Goal: Information Seeking & Learning: Learn about a topic

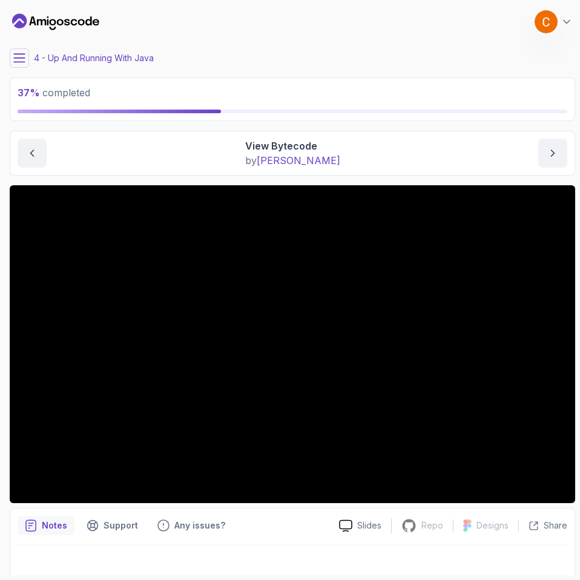
scroll to position [12, 0]
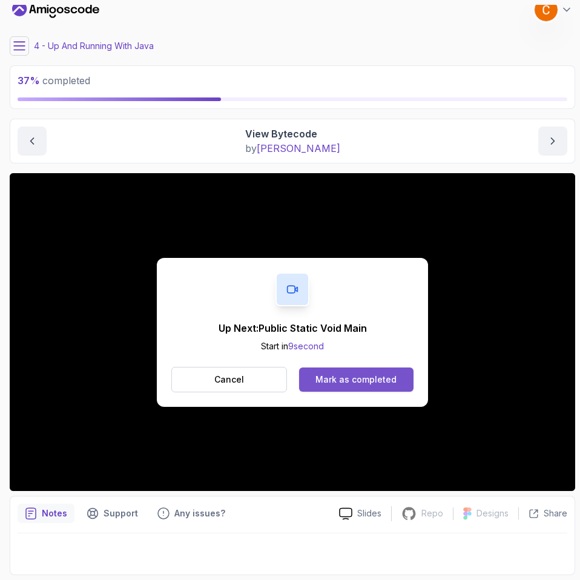
click at [352, 367] on button "Mark as completed" at bounding box center [356, 379] width 114 height 24
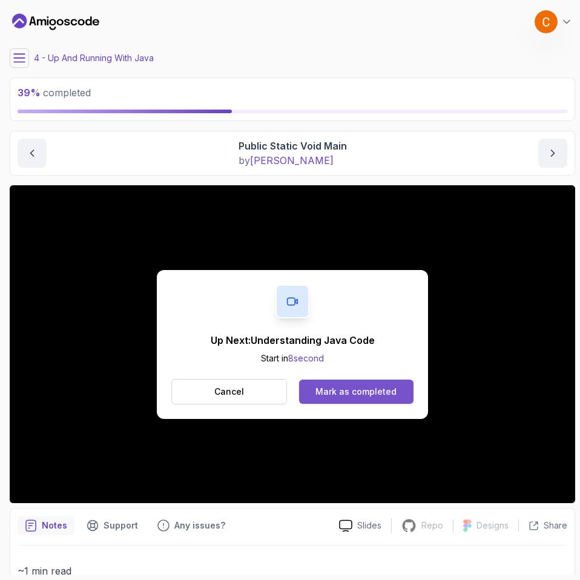
click at [358, 390] on div "Mark as completed" at bounding box center [355, 392] width 81 height 12
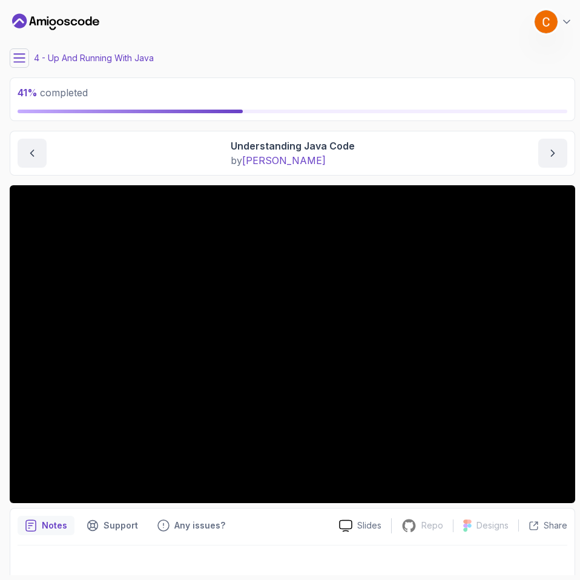
scroll to position [12, 0]
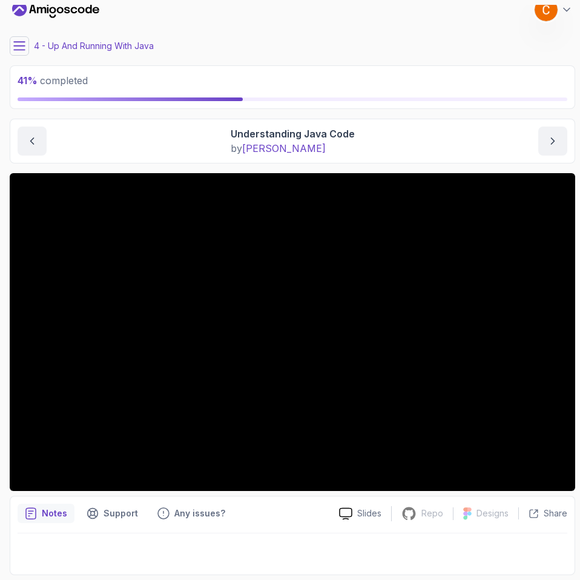
click at [51, 516] on p "Notes" at bounding box center [54, 513] width 25 height 12
click at [55, 518] on p "Notes" at bounding box center [54, 513] width 25 height 12
click at [32, 140] on icon "previous content" at bounding box center [32, 141] width 3 height 6
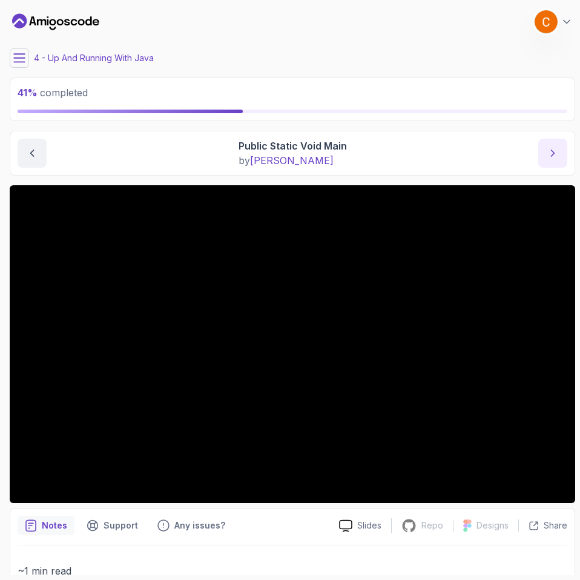
click at [549, 153] on icon "next content" at bounding box center [553, 153] width 12 height 12
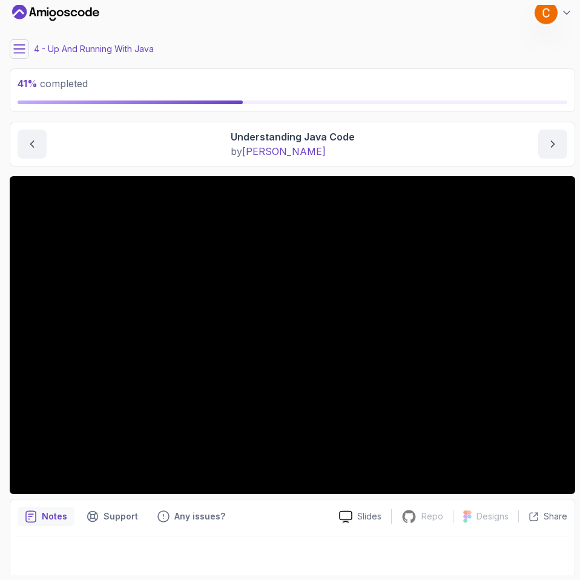
scroll to position [12, 0]
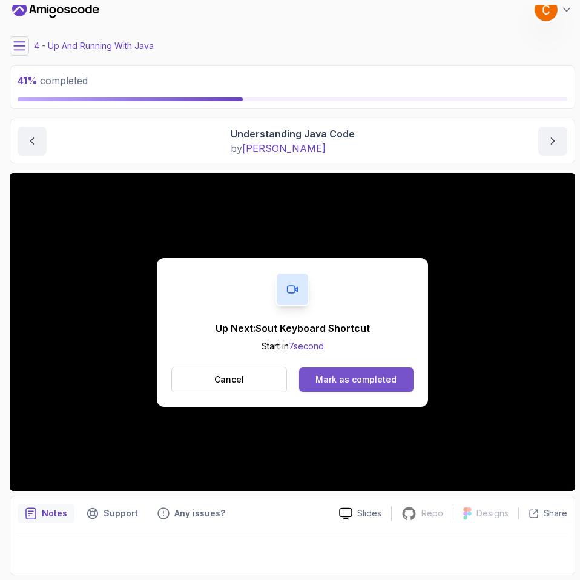
click at [371, 372] on button "Mark as completed" at bounding box center [356, 379] width 114 height 24
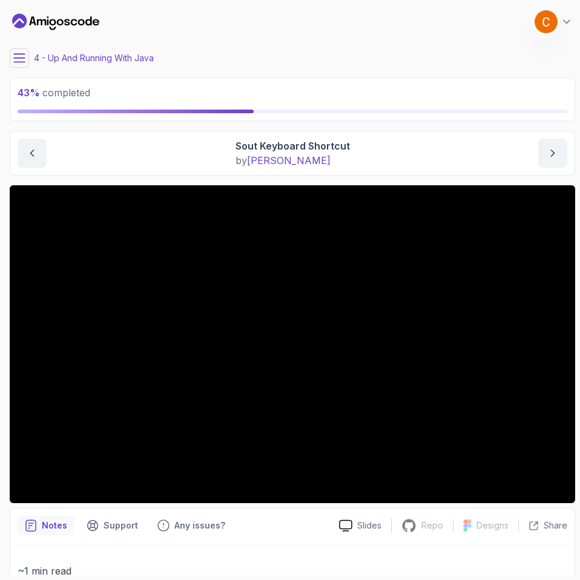
click at [21, 54] on icon at bounding box center [19, 58] width 11 height 8
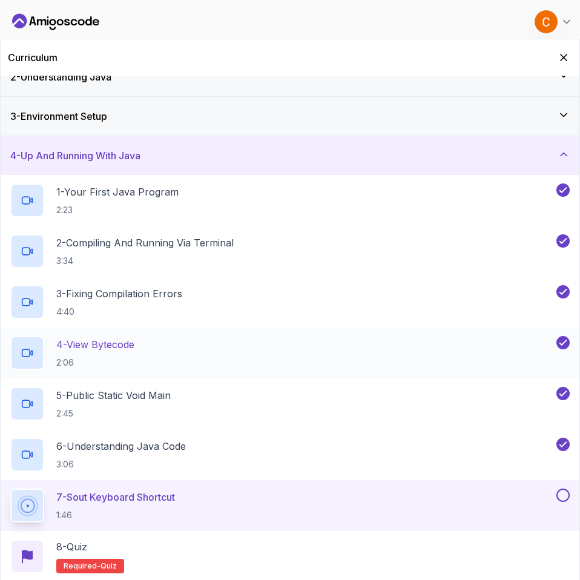
scroll to position [139, 0]
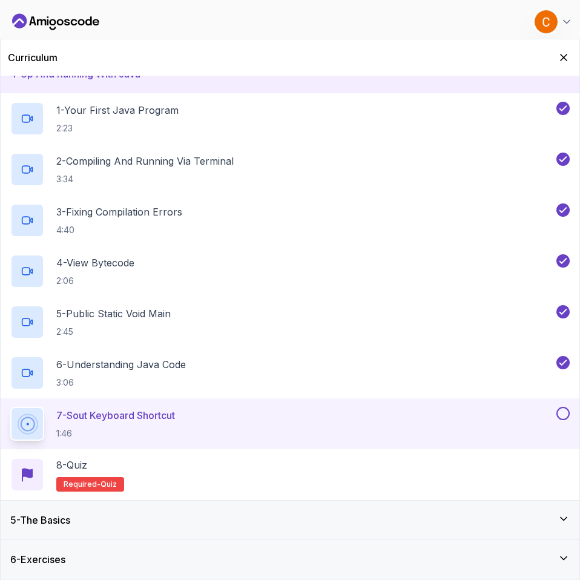
click at [214, 421] on div "7 - Sout Keyboard Shortcut 1:46" at bounding box center [282, 424] width 544 height 34
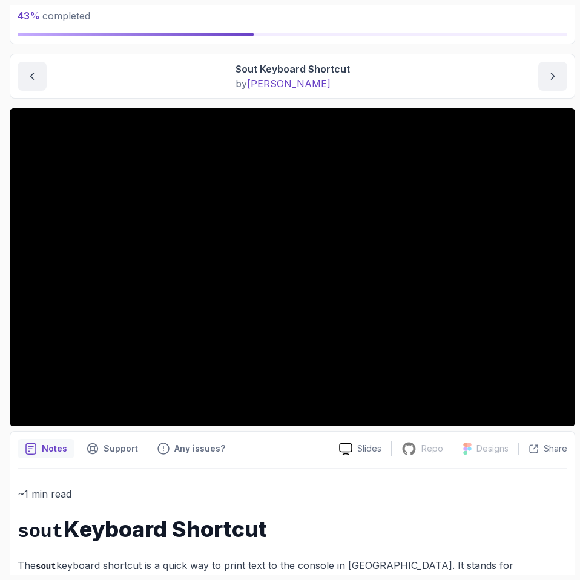
scroll to position [198, 0]
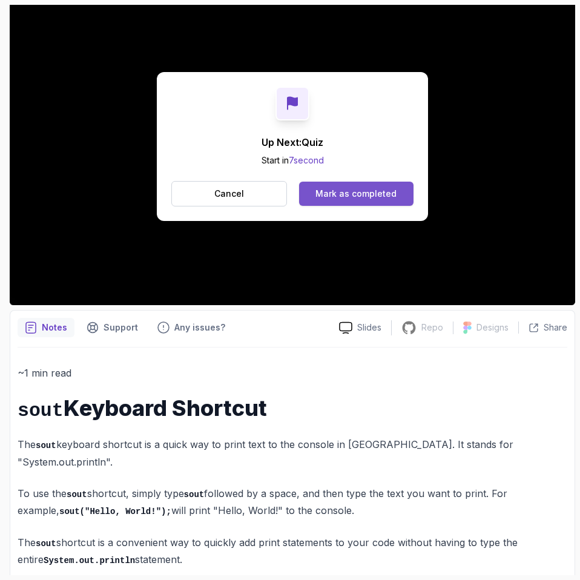
click at [368, 188] on div "Mark as completed" at bounding box center [355, 194] width 81 height 12
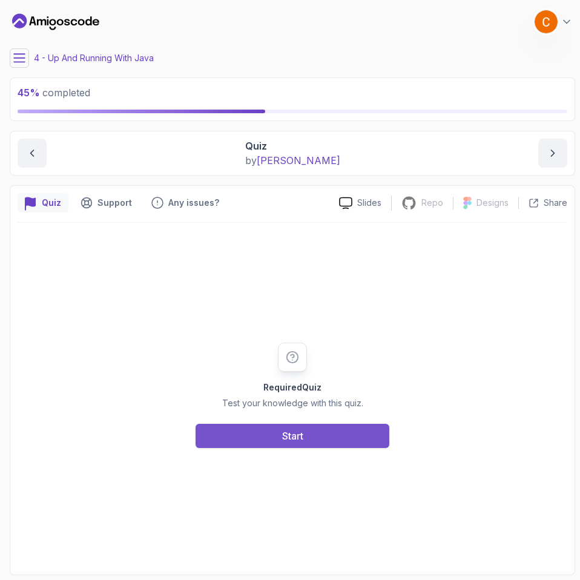
click at [315, 439] on button "Start" at bounding box center [293, 436] width 194 height 24
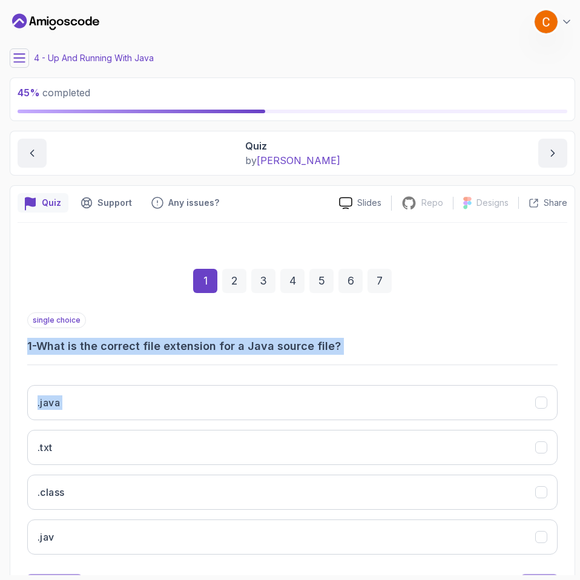
drag, startPoint x: 50, startPoint y: 349, endPoint x: 323, endPoint y: 382, distance: 275.1
click at [334, 378] on div "1 2 3 4 5 6 7 single choice 1 - What is the correct file extension for a Java s…" at bounding box center [293, 424] width 550 height 368
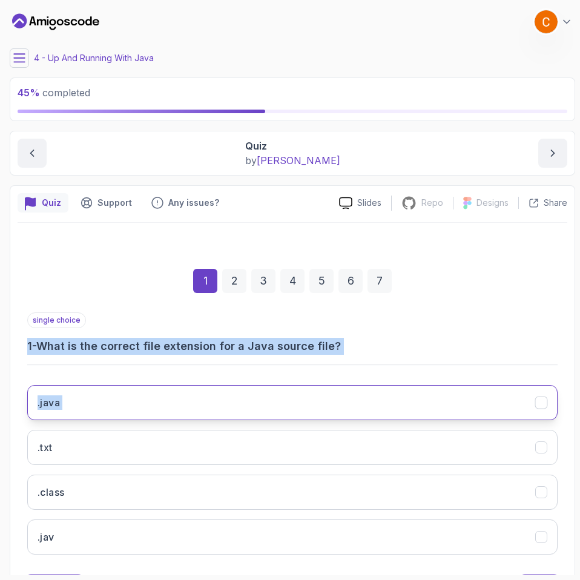
click at [236, 407] on button ".java" at bounding box center [292, 402] width 530 height 35
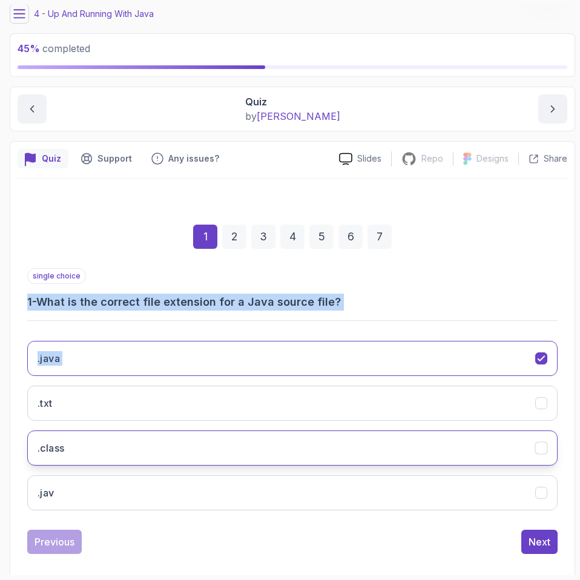
scroll to position [58, 0]
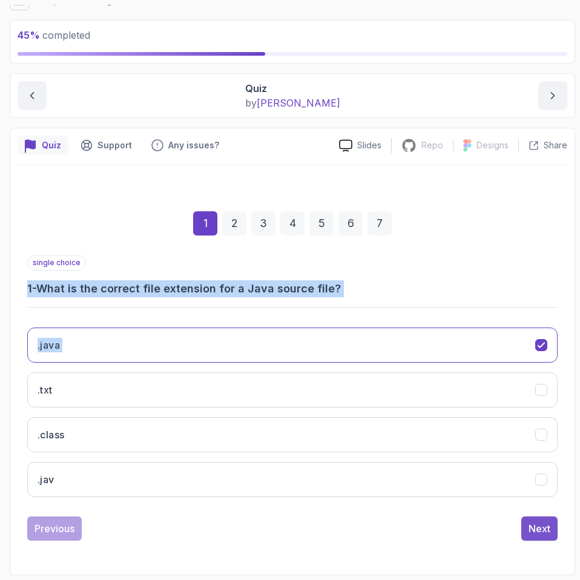
click at [525, 529] on button "Next" at bounding box center [539, 528] width 36 height 24
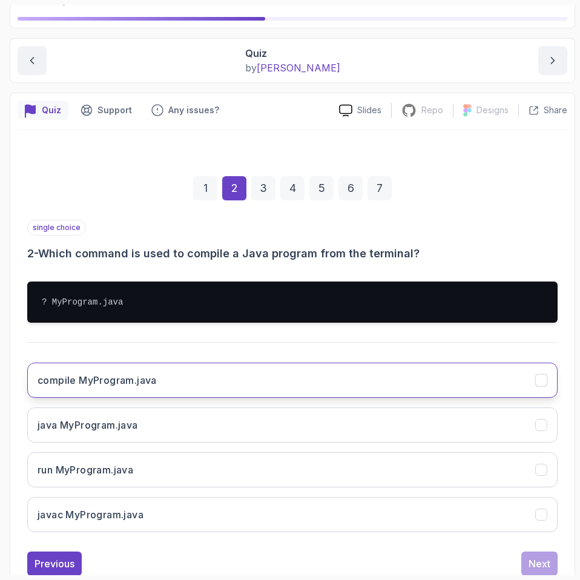
scroll to position [128, 0]
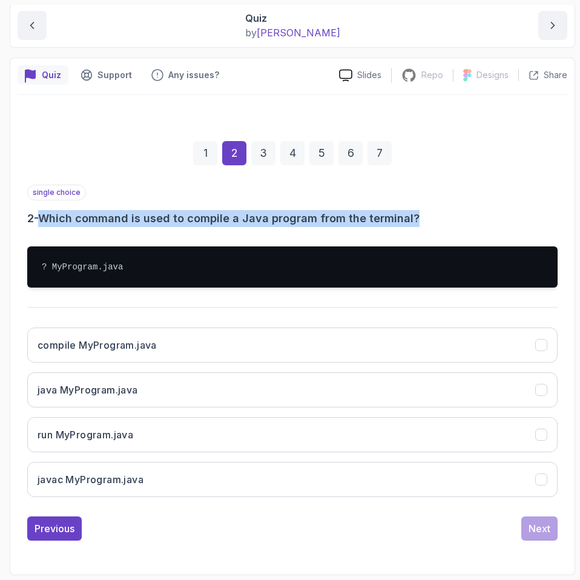
drag, startPoint x: 44, startPoint y: 217, endPoint x: 418, endPoint y: 211, distance: 374.8
click at [418, 211] on h3 "2 - Which command is used to compile a Java program from the terminal?" at bounding box center [292, 218] width 530 height 17
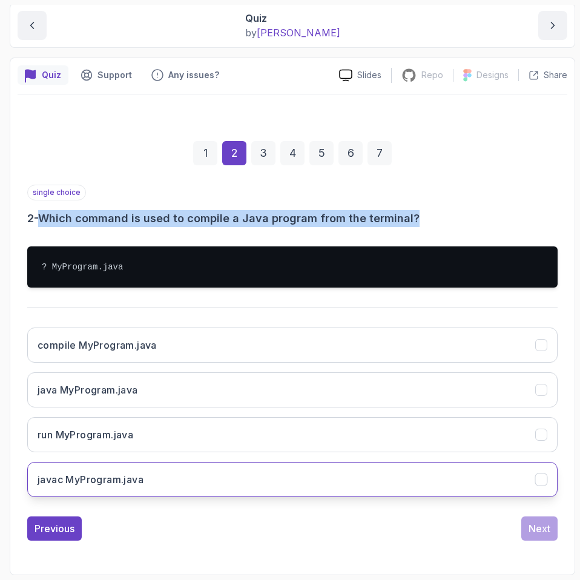
click at [234, 473] on button "javac MyProgram.java" at bounding box center [292, 479] width 530 height 35
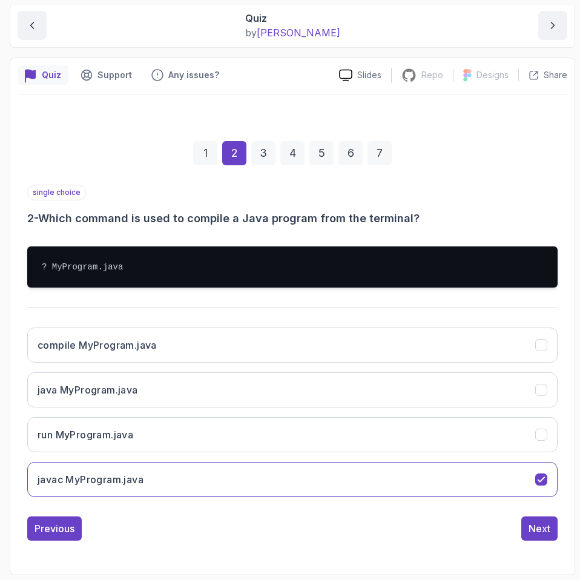
click at [512, 516] on div "Previous Next" at bounding box center [292, 528] width 530 height 24
click at [533, 525] on div "Next" at bounding box center [540, 528] width 22 height 15
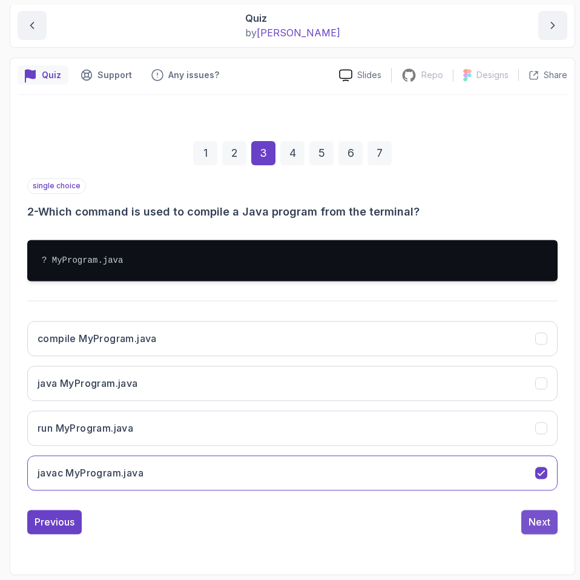
scroll to position [58, 0]
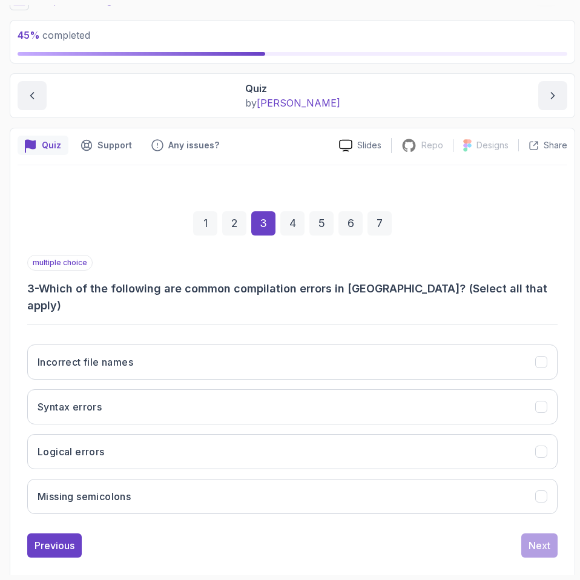
drag, startPoint x: 41, startPoint y: 288, endPoint x: 521, endPoint y: 275, distance: 480.9
click at [527, 285] on h3 "3 - Which of the following are common compilation errors in [GEOGRAPHIC_DATA]? …" at bounding box center [292, 297] width 530 height 34
click at [496, 242] on div "1 2 3 4 5 6 7" at bounding box center [292, 223] width 530 height 63
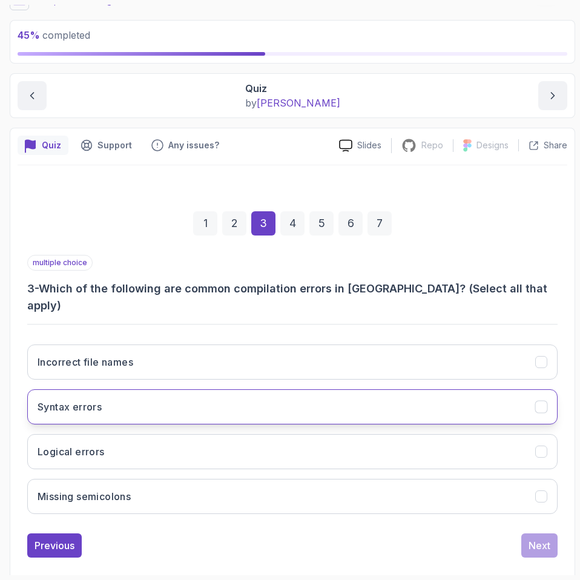
click at [297, 398] on button "Syntax errors" at bounding box center [292, 406] width 530 height 35
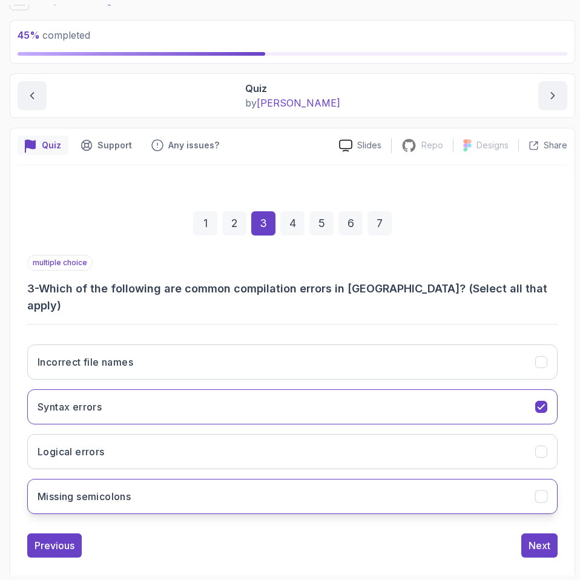
click at [292, 479] on button "Missing semicolons" at bounding box center [292, 496] width 530 height 35
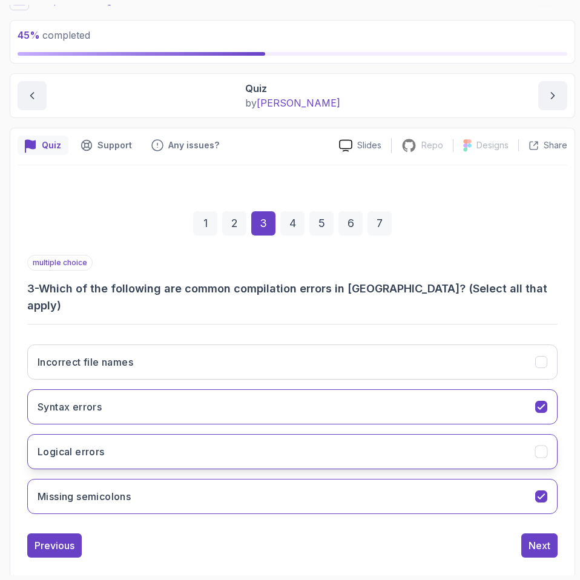
click at [461, 450] on button "Logical errors" at bounding box center [292, 451] width 530 height 35
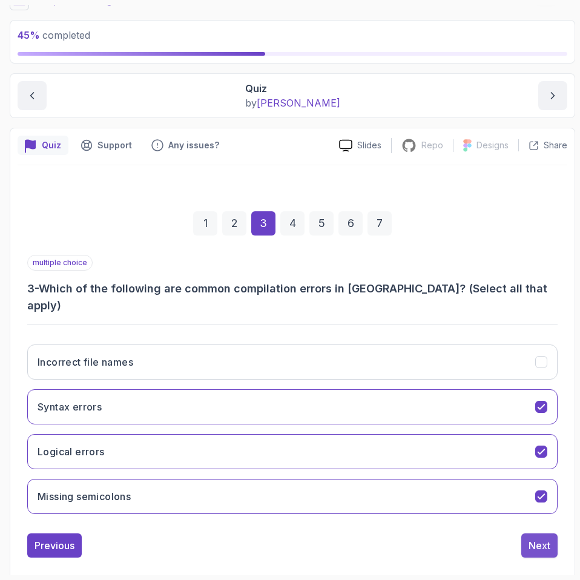
click at [537, 538] on div "Next" at bounding box center [540, 545] width 22 height 15
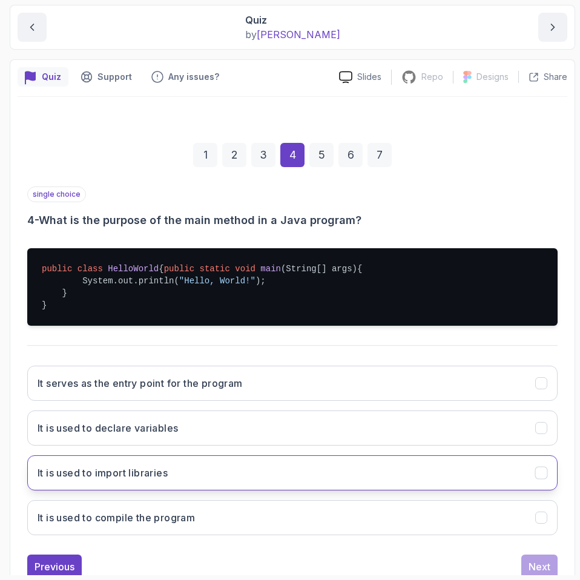
scroll to position [176, 0]
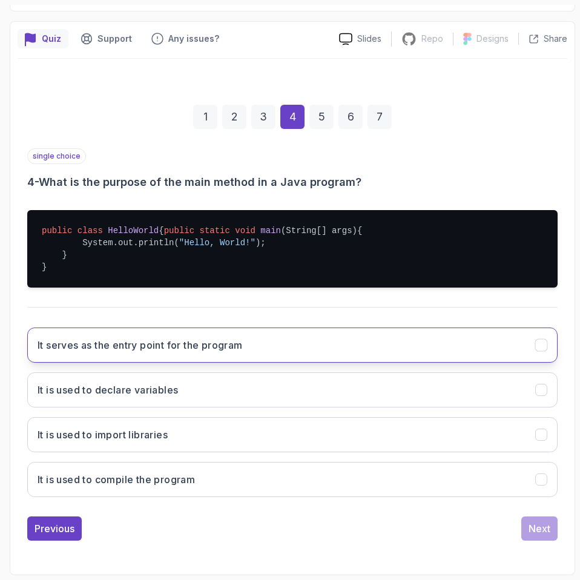
click at [251, 360] on button "It serves as the entry point for the program" at bounding box center [292, 345] width 530 height 35
click at [534, 528] on div "Next" at bounding box center [540, 528] width 22 height 15
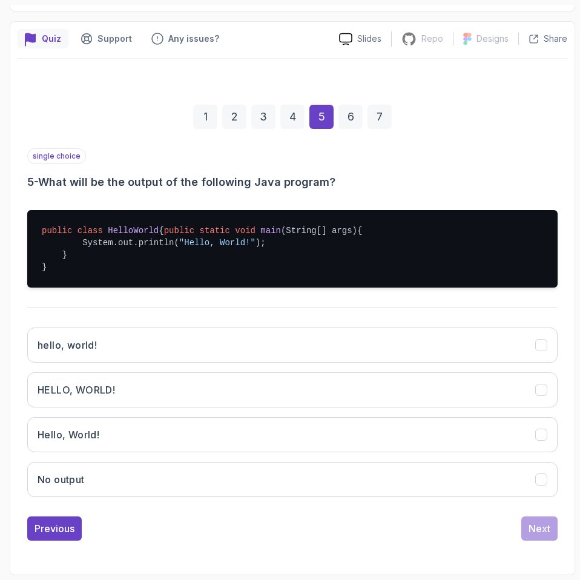
drag, startPoint x: 41, startPoint y: 174, endPoint x: 371, endPoint y: 170, distance: 330.0
click at [371, 174] on h3 "5 - What will be the output of the following Java program?" at bounding box center [292, 182] width 530 height 17
click at [374, 174] on h3 "5 - What will be the output of the following Java program?" at bounding box center [292, 182] width 530 height 17
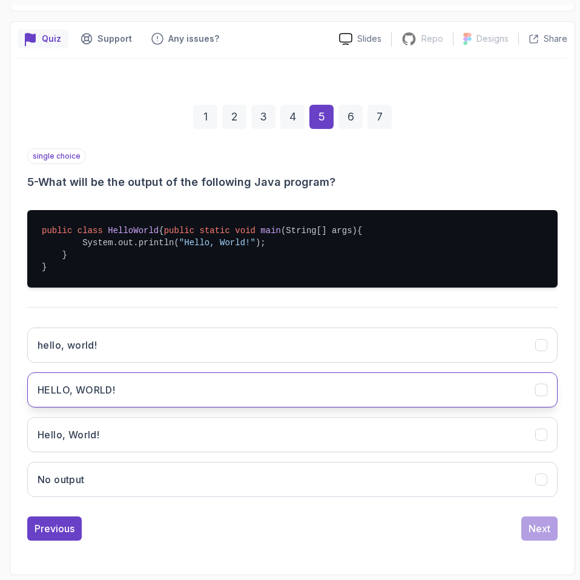
click at [176, 395] on button "HELLO, WORLD!" at bounding box center [292, 389] width 530 height 35
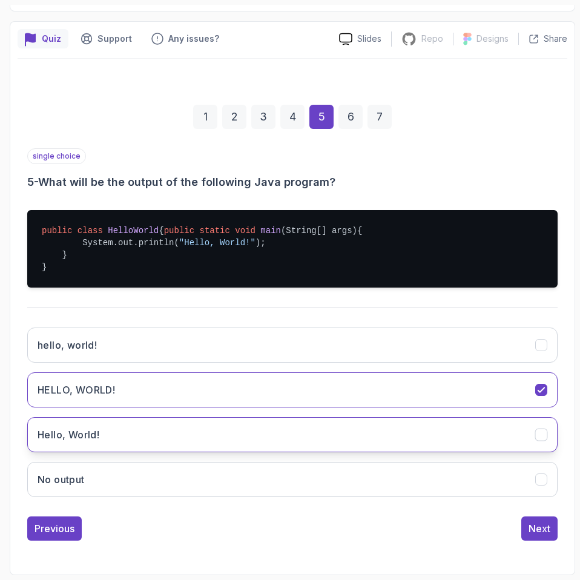
click at [158, 438] on button "Hello, World!" at bounding box center [292, 434] width 530 height 35
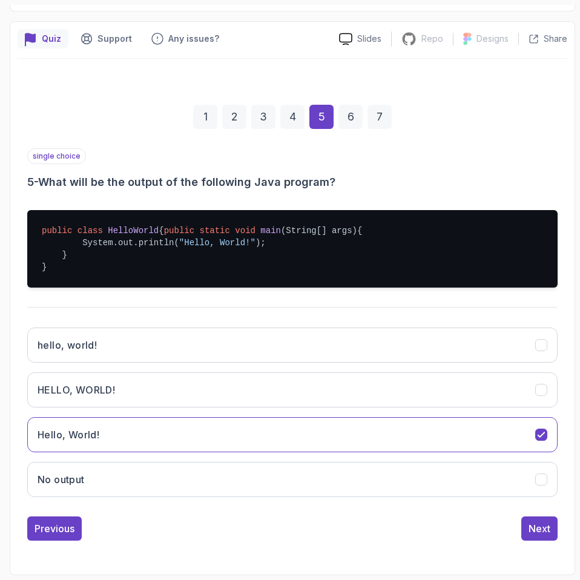
drag, startPoint x: 539, startPoint y: 522, endPoint x: 986, endPoint y: 485, distance: 448.3
click at [579, 485] on html "45 % completed 1 - Intro 2 - Understanding Java 3 - Environment Setup 4 - Up An…" at bounding box center [290, 290] width 580 height 580
click at [535, 525] on div "Next" at bounding box center [540, 528] width 22 height 15
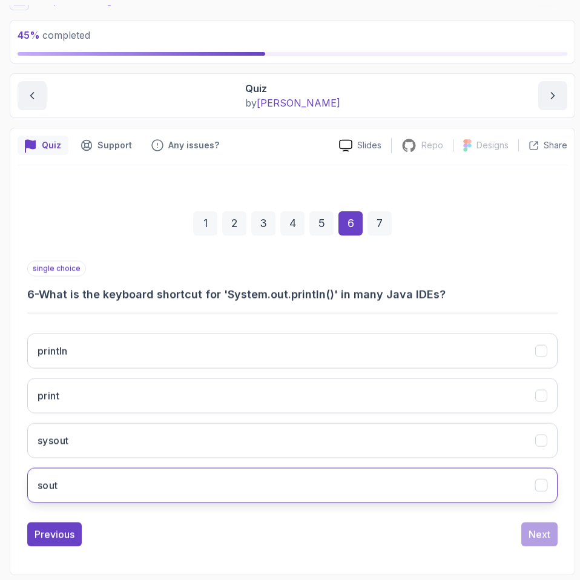
scroll to position [58, 0]
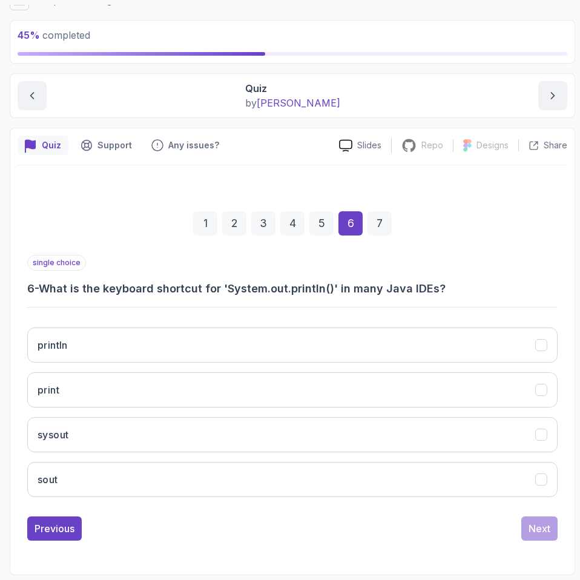
drag, startPoint x: 41, startPoint y: 288, endPoint x: 425, endPoint y: 290, distance: 383.8
click at [425, 290] on h3 "6 - What is the keyboard shortcut for 'System.out.println()' in many Java IDEs?" at bounding box center [292, 288] width 530 height 17
click at [475, 277] on div "single choice 6 - What is the keyboard shortcut for 'System.out.println()' in m…" at bounding box center [292, 276] width 530 height 42
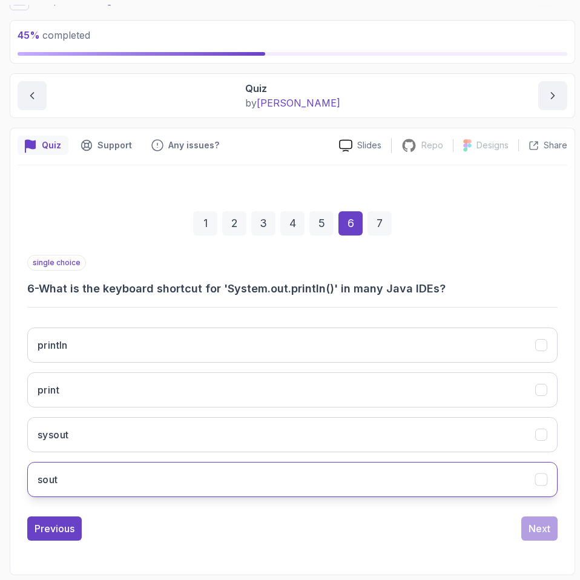
click at [179, 486] on button "sout" at bounding box center [292, 479] width 530 height 35
click at [536, 535] on div "Next" at bounding box center [540, 528] width 22 height 15
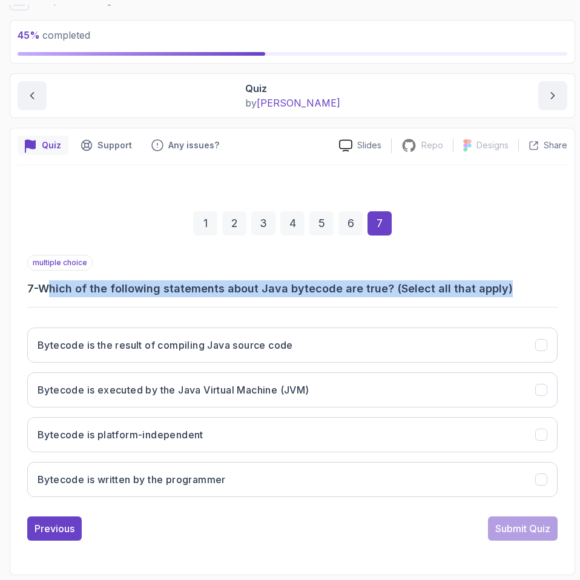
drag, startPoint x: 54, startPoint y: 294, endPoint x: 507, endPoint y: 251, distance: 455.5
click at [512, 294] on h3 "7 - Which of the following statements about Java bytecode are true? (Select all…" at bounding box center [292, 288] width 530 height 17
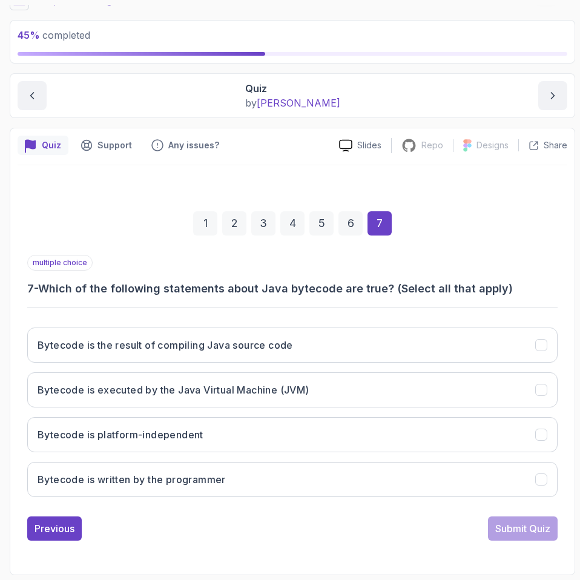
click at [493, 236] on div "1 2 3 4 5 6 7" at bounding box center [292, 223] width 530 height 63
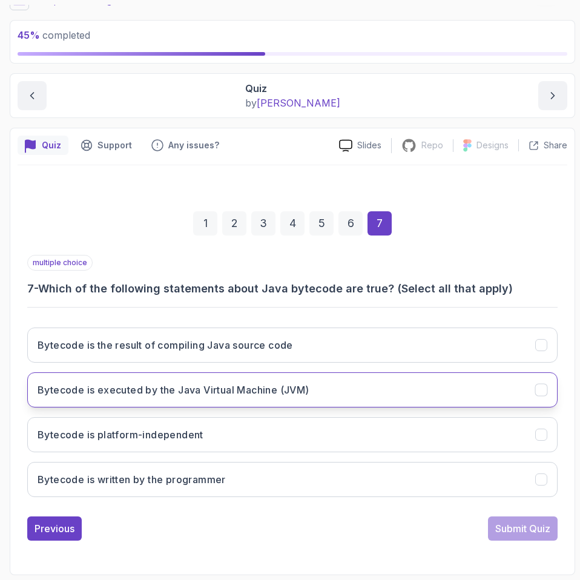
click at [239, 385] on h3 "Bytecode is executed by the Java Virtual Machine (JVM)" at bounding box center [174, 390] width 272 height 15
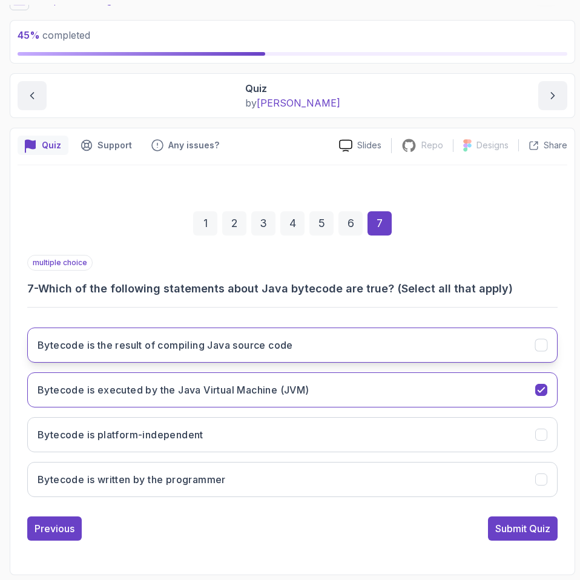
click at [245, 357] on button "Bytecode is the result of compiling Java source code" at bounding box center [292, 345] width 530 height 35
click at [511, 527] on div "Submit Quiz" at bounding box center [522, 528] width 55 height 15
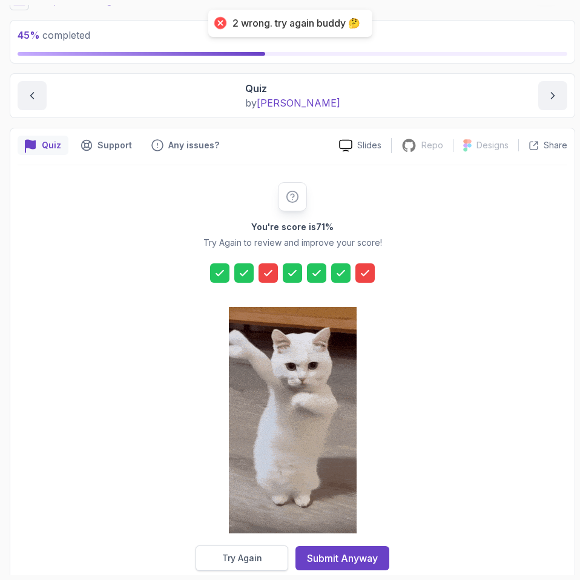
click at [246, 563] on div "Try Again" at bounding box center [242, 558] width 40 height 12
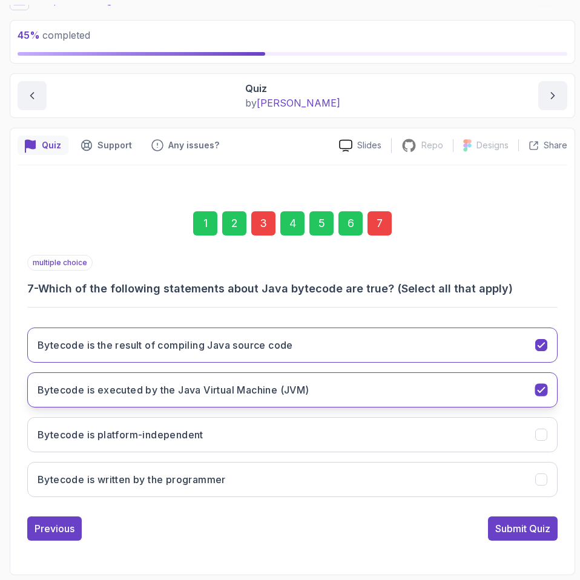
click at [263, 386] on h3 "Bytecode is executed by the Java Virtual Machine (JVM)" at bounding box center [174, 390] width 272 height 15
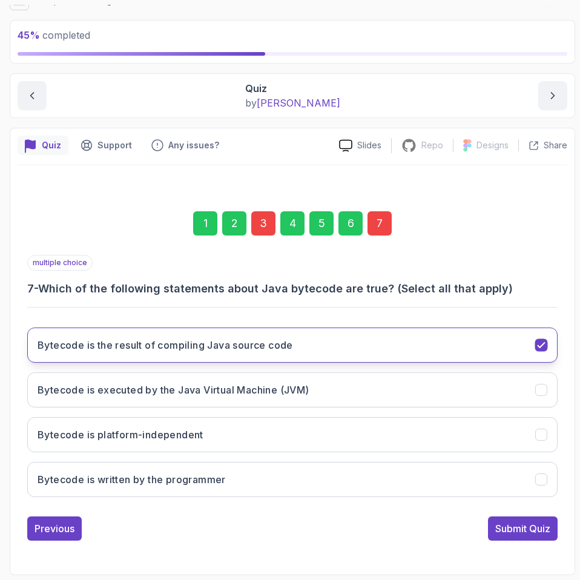
click at [259, 350] on h3 "Bytecode is the result of compiling Java source code" at bounding box center [165, 345] width 255 height 15
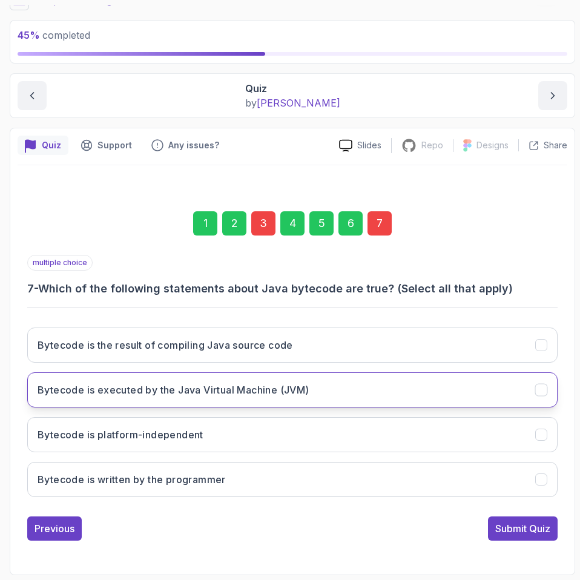
click at [265, 387] on h3 "Bytecode is executed by the Java Virtual Machine (JVM)" at bounding box center [174, 390] width 272 height 15
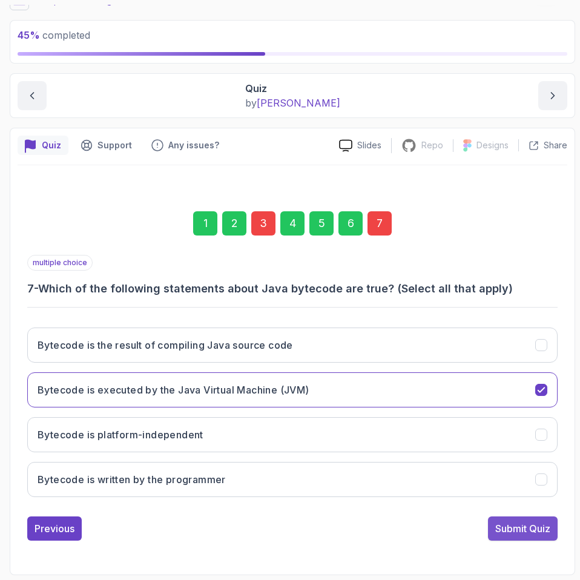
click at [534, 525] on div "Submit Quiz" at bounding box center [522, 528] width 55 height 15
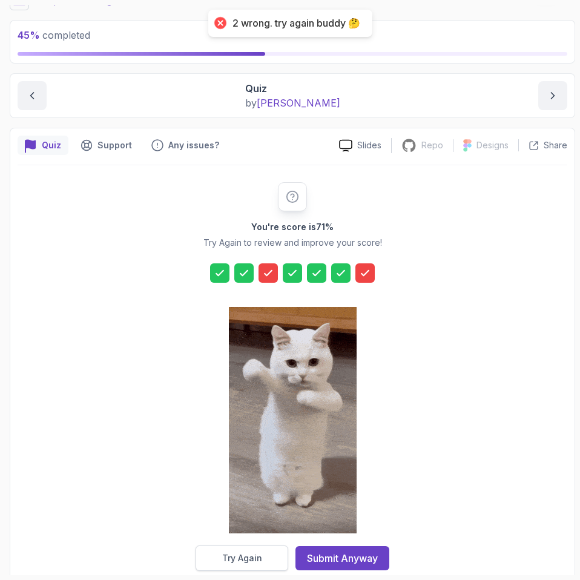
click at [246, 568] on button "Try Again" at bounding box center [242, 557] width 93 height 25
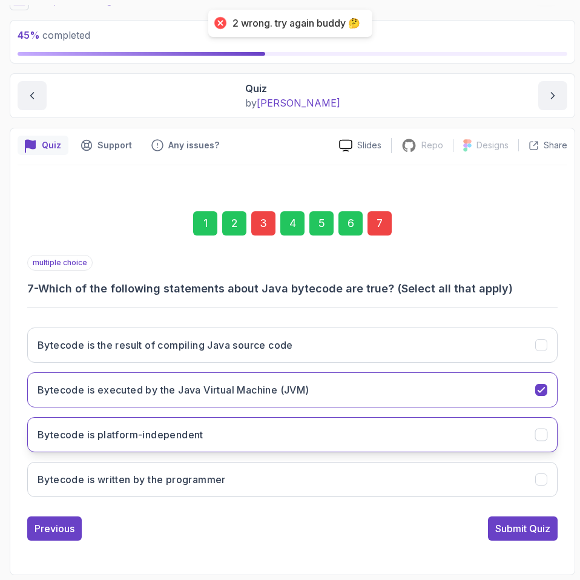
click at [365, 426] on button "Bytecode is platform-independent" at bounding box center [292, 434] width 530 height 35
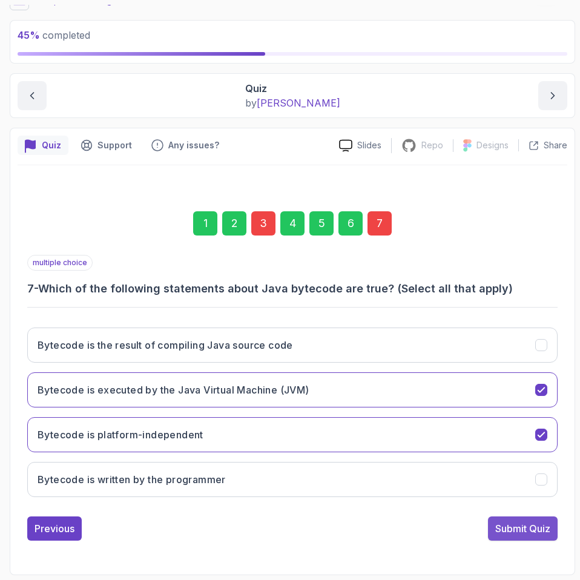
click at [535, 520] on button "Submit Quiz" at bounding box center [523, 528] width 70 height 24
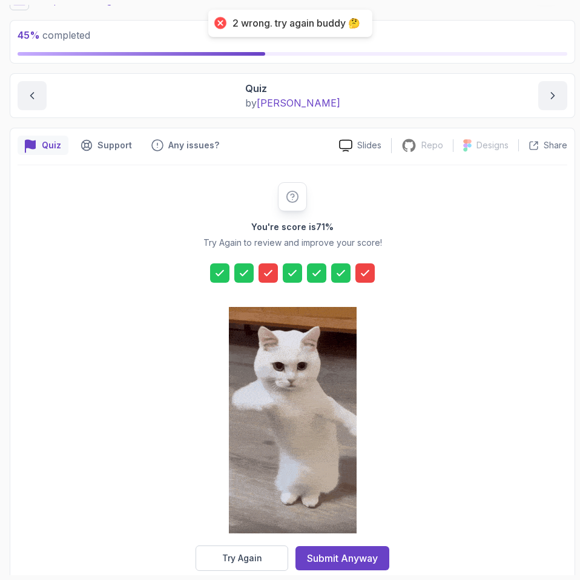
drag, startPoint x: 254, startPoint y: 556, endPoint x: 266, endPoint y: 552, distance: 12.3
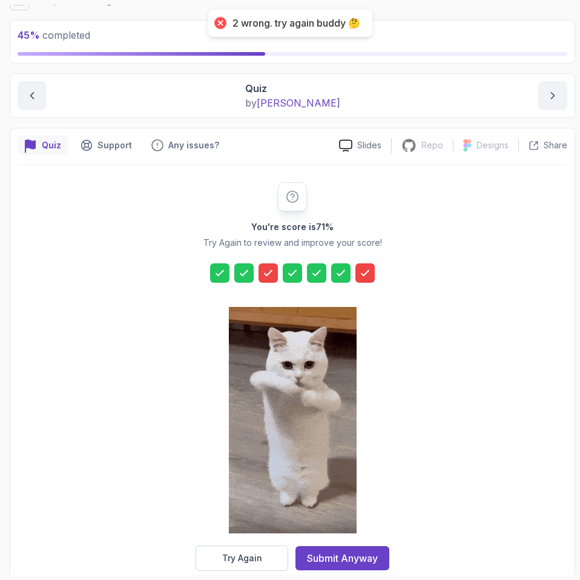
click at [266, 552] on button "Try Again" at bounding box center [242, 557] width 93 height 25
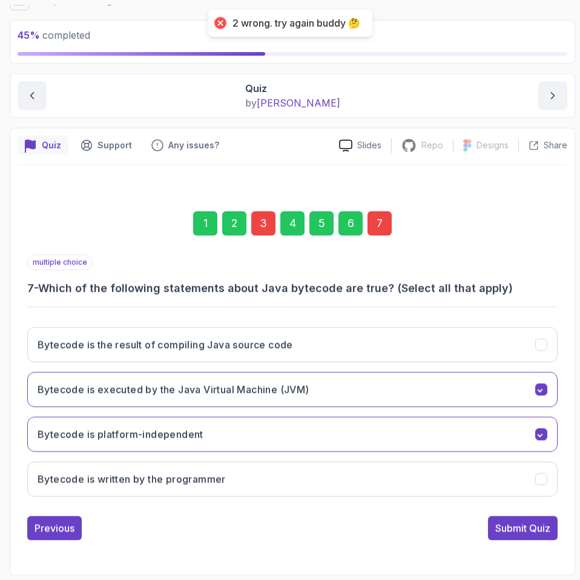
click at [265, 552] on div "1 2 3 4 5 6 7 multiple choice 7 - Which of the following statements about Java …" at bounding box center [293, 366] width 550 height 402
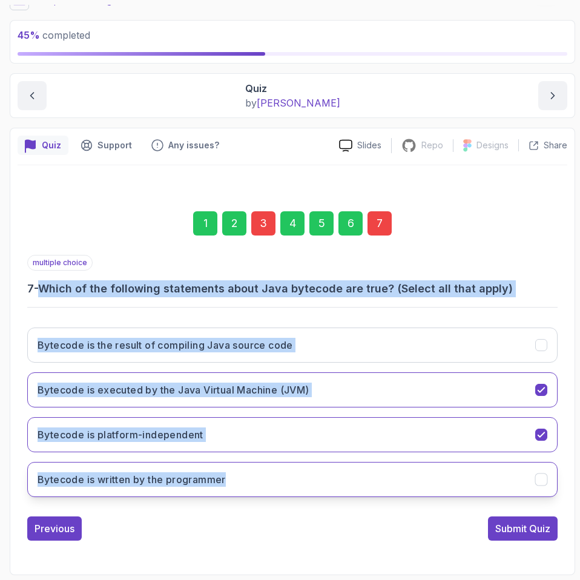
drag, startPoint x: 44, startPoint y: 288, endPoint x: 249, endPoint y: 474, distance: 276.9
click at [249, 474] on div "multiple choice 7 - Which of the following statements about Java bytecode are t…" at bounding box center [292, 381] width 530 height 252
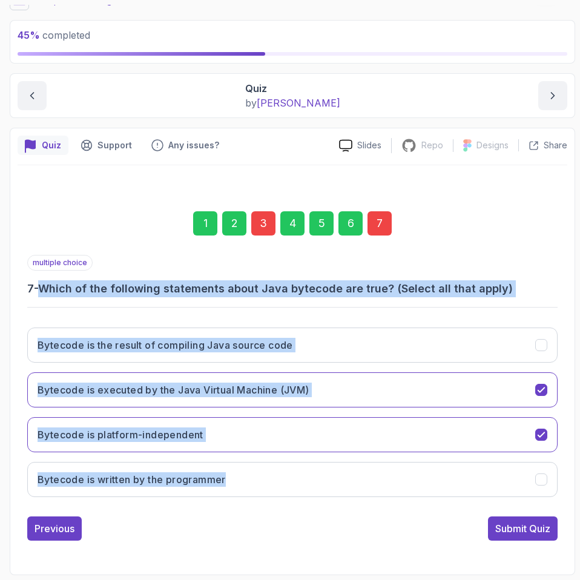
copy div "Which of the following statements about Java bytecode are true? (Select all tha…"
click at [269, 305] on div "multiple choice 7 - Which of the following statements about Java bytecode are t…" at bounding box center [292, 381] width 530 height 252
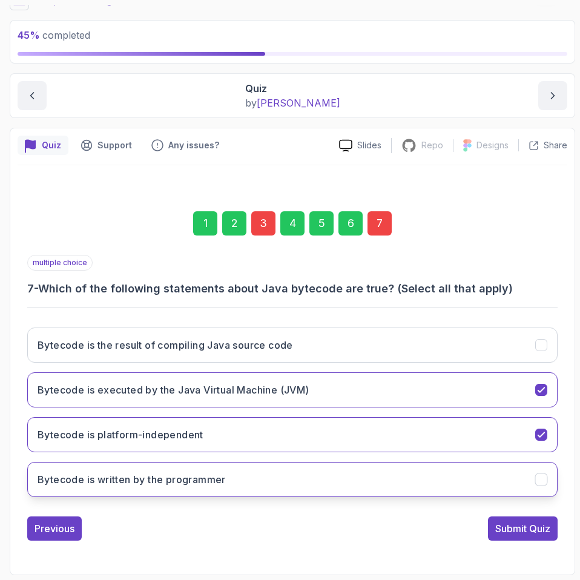
drag, startPoint x: 305, startPoint y: 486, endPoint x: 264, endPoint y: 464, distance: 46.0
click at [257, 520] on div "multiple choice 7 - Which of the following statements about Java bytecode are t…" at bounding box center [292, 398] width 530 height 286
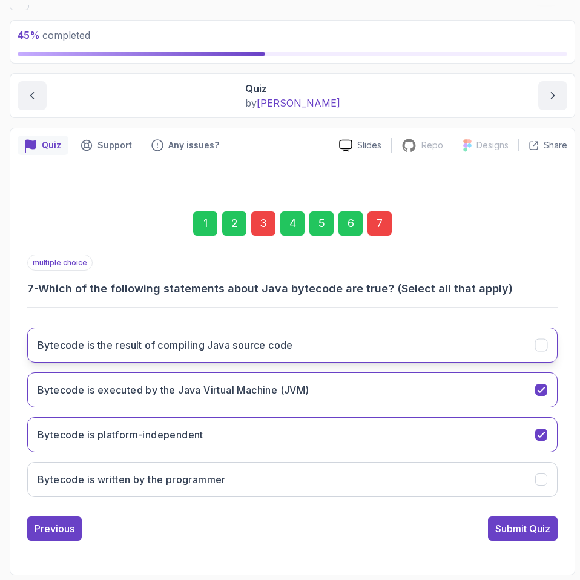
click at [289, 350] on h3 "Bytecode is the result of compiling Java source code" at bounding box center [165, 345] width 255 height 15
click at [509, 532] on div "Submit Quiz" at bounding box center [522, 528] width 55 height 15
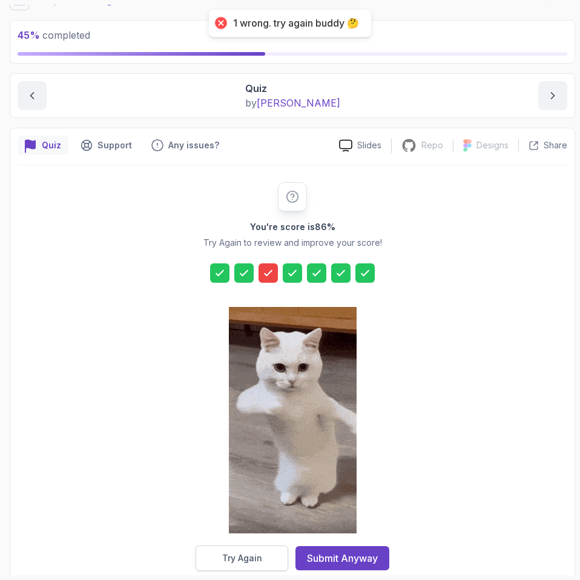
click at [245, 563] on div "Try Again" at bounding box center [242, 558] width 40 height 12
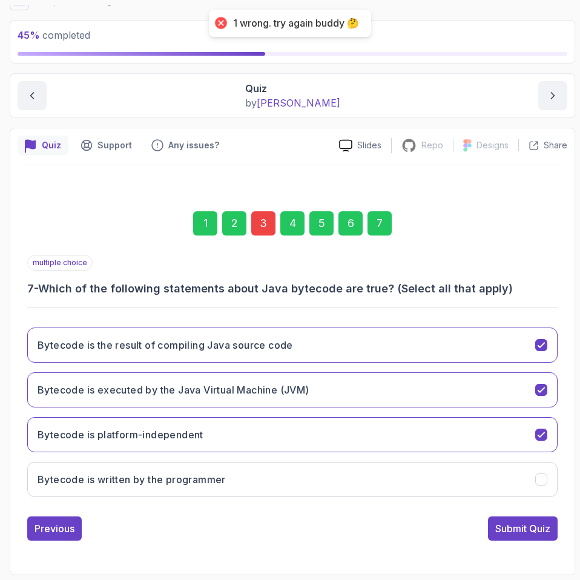
click at [256, 222] on div "3" at bounding box center [263, 223] width 24 height 24
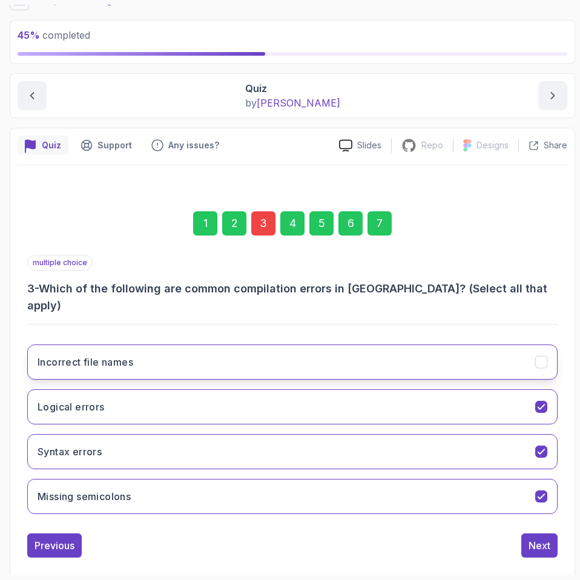
click at [228, 344] on button "Incorrect file names" at bounding box center [292, 361] width 530 height 35
drag, startPoint x: 331, startPoint y: 341, endPoint x: 323, endPoint y: 348, distance: 9.9
click at [331, 344] on button "Incorrect file names" at bounding box center [292, 361] width 530 height 35
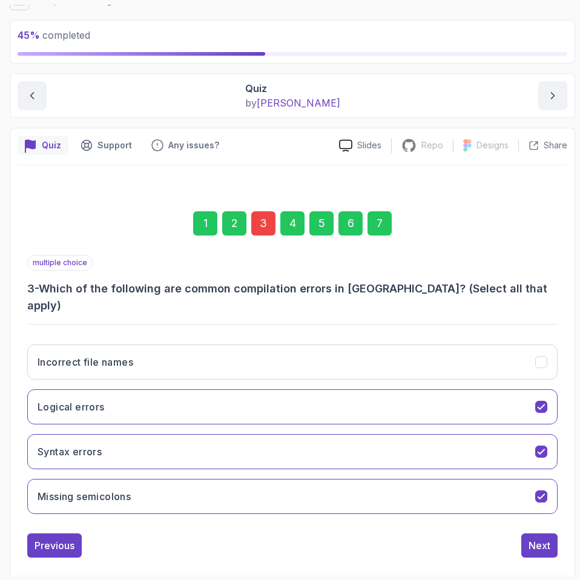
click at [317, 369] on div "Incorrect file names Logical errors Syntax errors Missing semicolons" at bounding box center [292, 429] width 530 height 189
click at [308, 389] on button "Logical errors" at bounding box center [292, 406] width 530 height 35
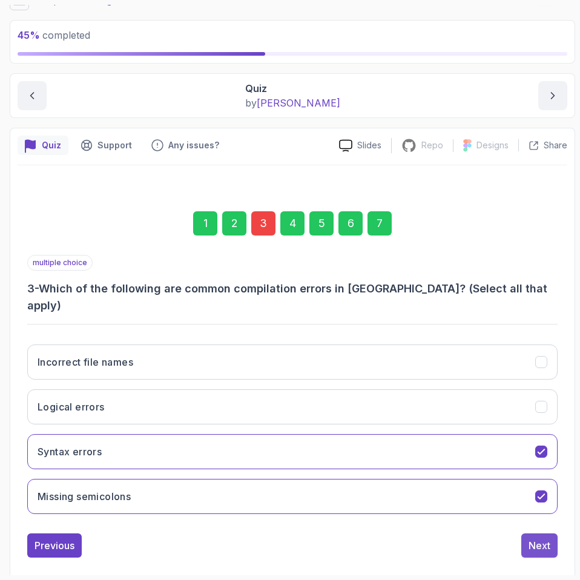
click at [545, 538] on div "Next" at bounding box center [540, 545] width 22 height 15
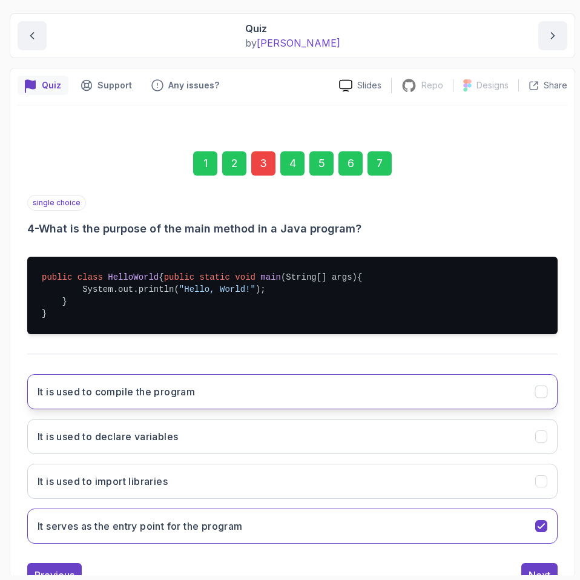
scroll to position [176, 0]
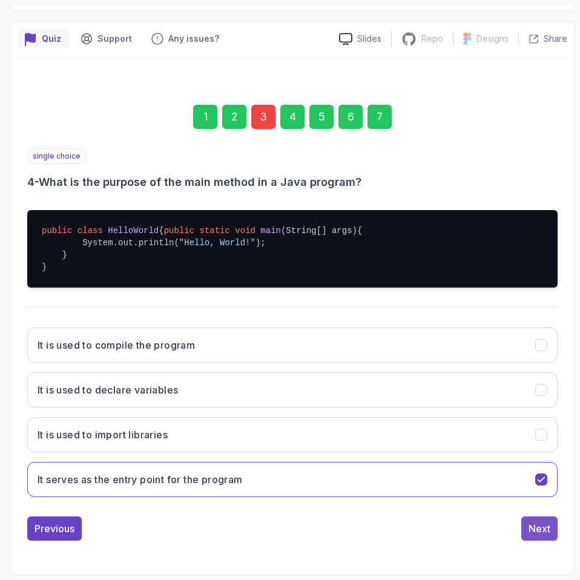
click at [531, 530] on div "Next" at bounding box center [540, 528] width 22 height 15
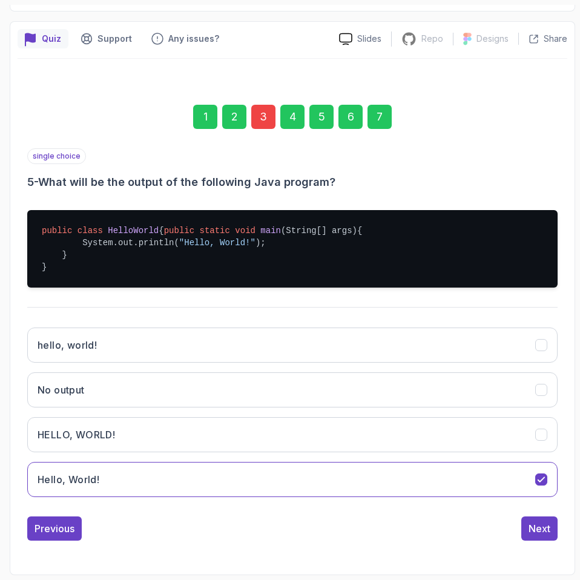
click at [383, 105] on div "7" at bounding box center [379, 117] width 24 height 24
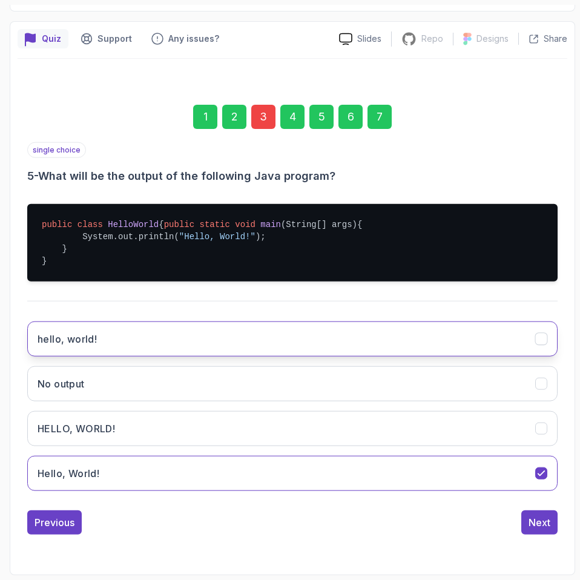
scroll to position [58, 0]
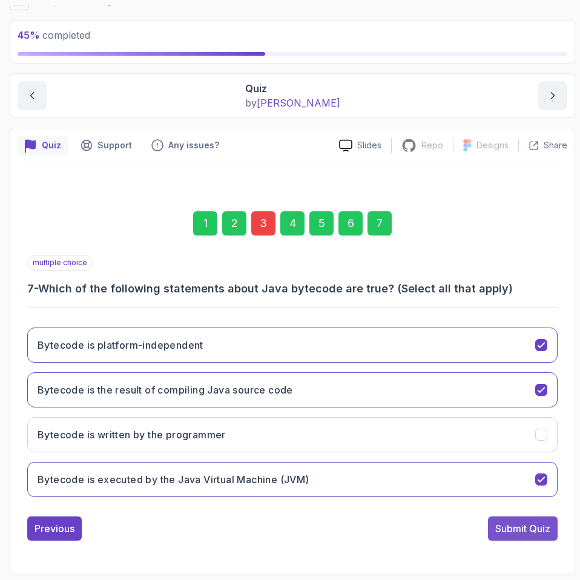
click at [532, 523] on div "Submit Quiz" at bounding box center [522, 528] width 55 height 15
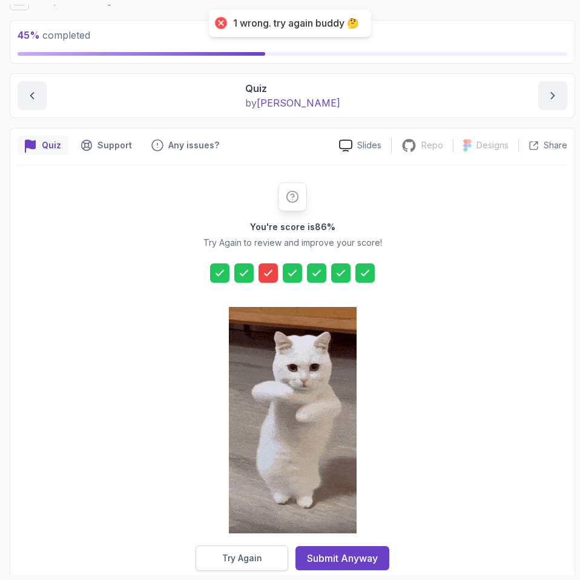
click at [262, 550] on button "Try Again" at bounding box center [242, 557] width 93 height 25
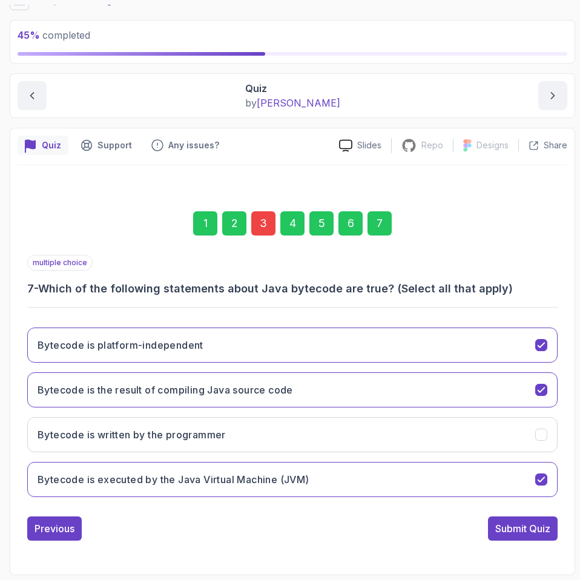
click at [262, 225] on div "3" at bounding box center [263, 223] width 24 height 24
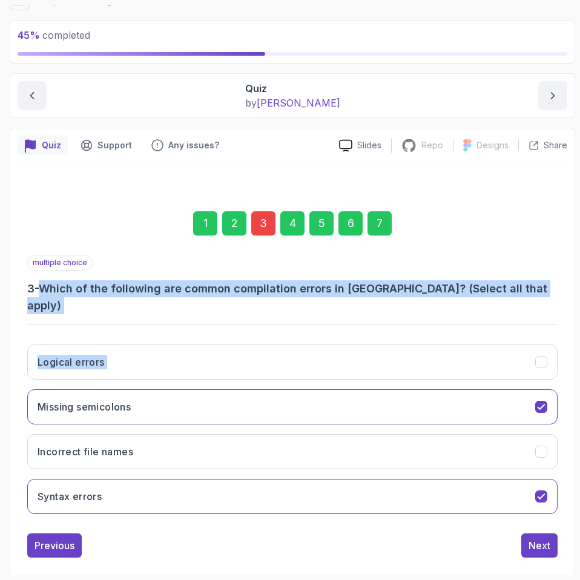
drag, startPoint x: 46, startPoint y: 290, endPoint x: 482, endPoint y: 306, distance: 436.2
click at [482, 309] on div "multiple choice 3 - Which of the following are common compilation errors in [GE…" at bounding box center [292, 389] width 530 height 269
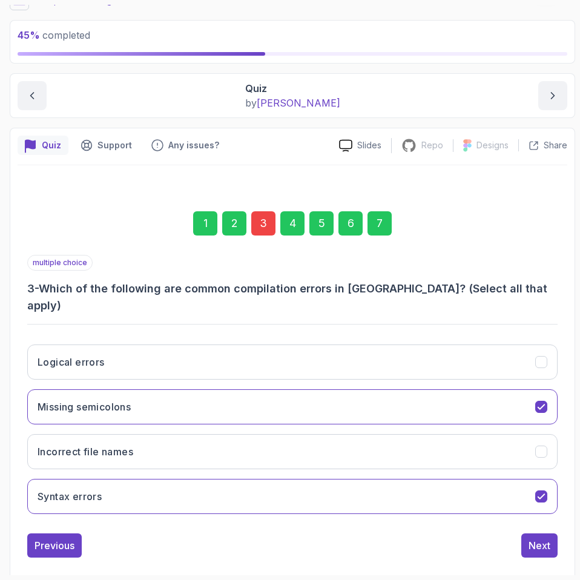
click at [482, 237] on div "1 2 3 4 5 6 7" at bounding box center [292, 223] width 530 height 63
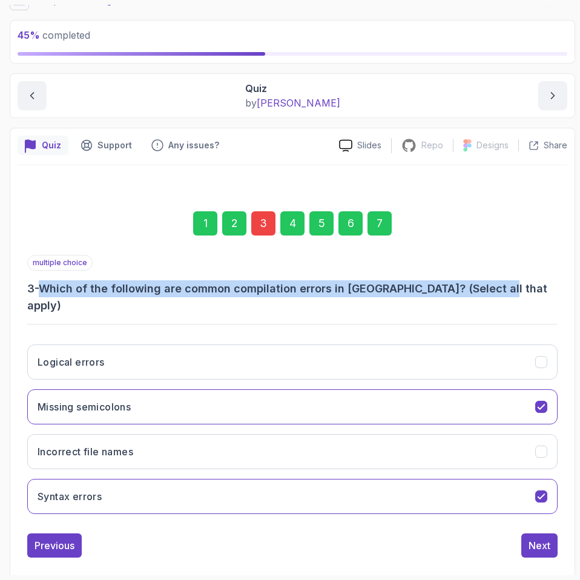
drag, startPoint x: 47, startPoint y: 288, endPoint x: 496, endPoint y: 288, distance: 449.2
click at [496, 288] on h3 "3 - Which of the following are common compilation errors in [GEOGRAPHIC_DATA]? …" at bounding box center [292, 297] width 530 height 34
copy h3 "Which of the following are common compilation errors in [GEOGRAPHIC_DATA]? (Sel…"
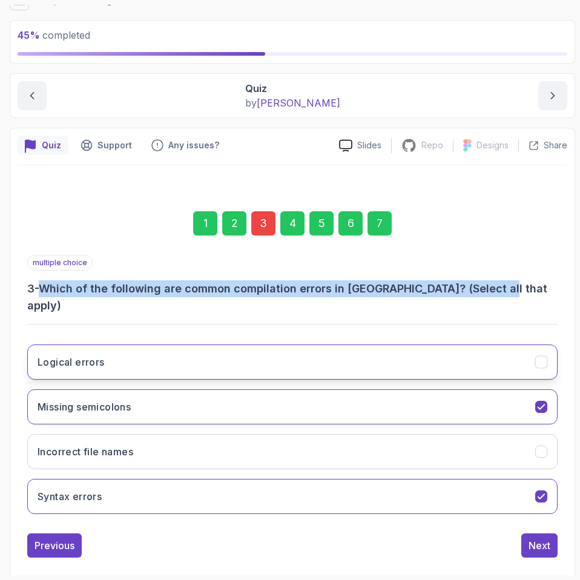
click at [354, 344] on button "Logical errors" at bounding box center [292, 361] width 530 height 35
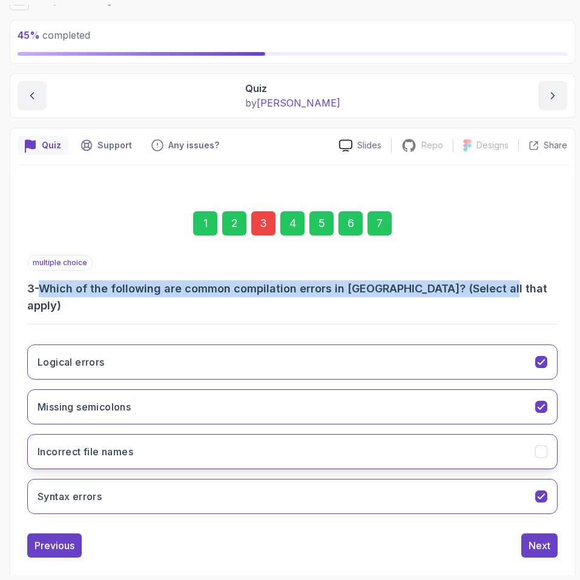
click at [349, 434] on button "Incorrect file names" at bounding box center [292, 451] width 530 height 35
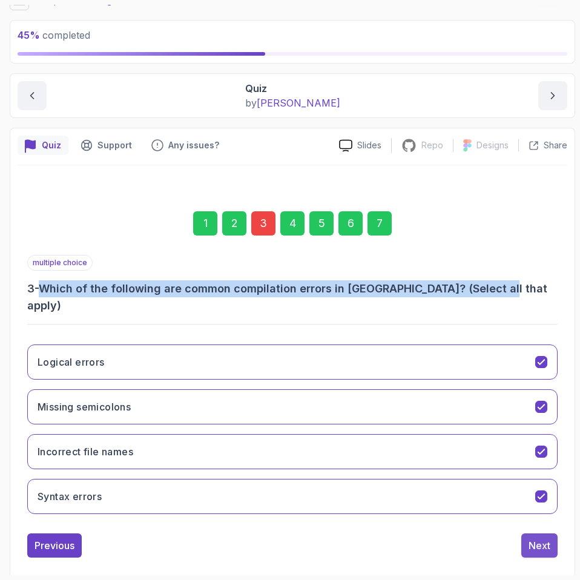
click at [554, 537] on button "Next" at bounding box center [539, 545] width 36 height 24
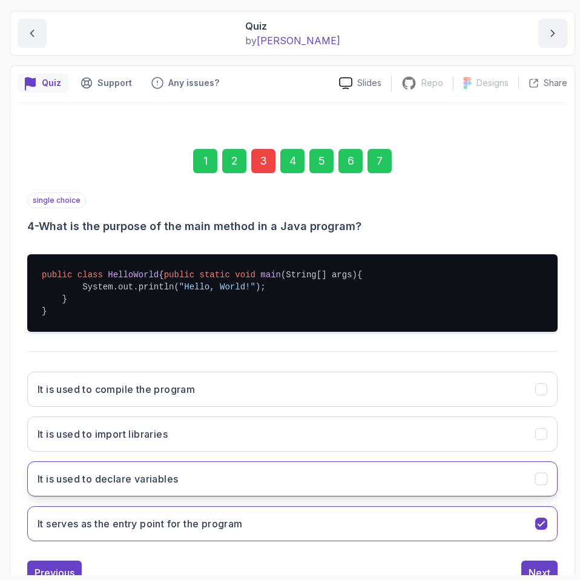
scroll to position [176, 0]
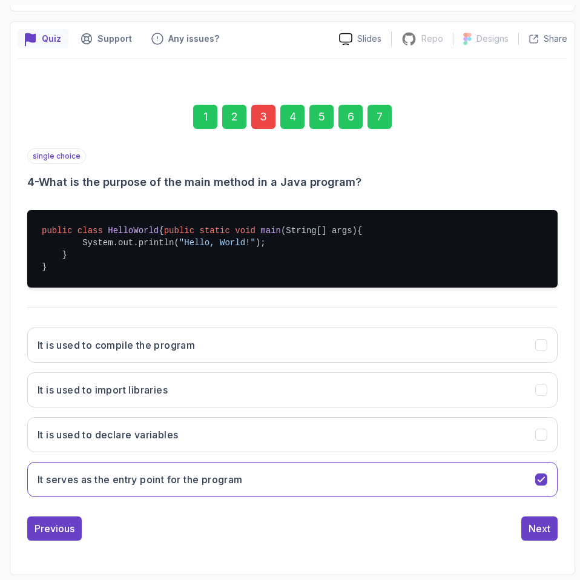
click at [381, 105] on div "7" at bounding box center [379, 117] width 24 height 24
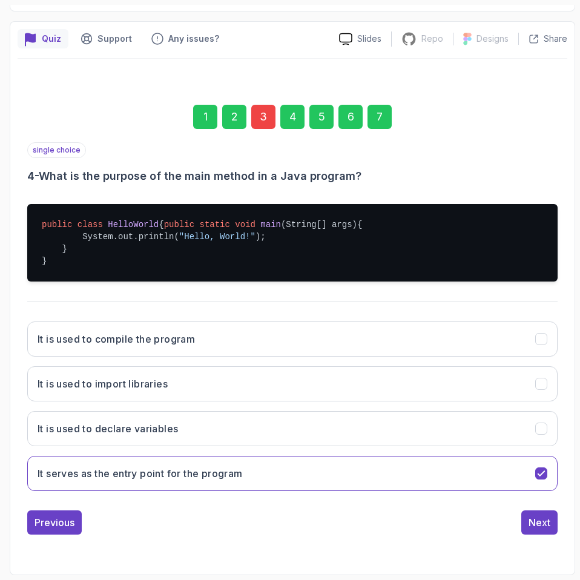
scroll to position [58, 0]
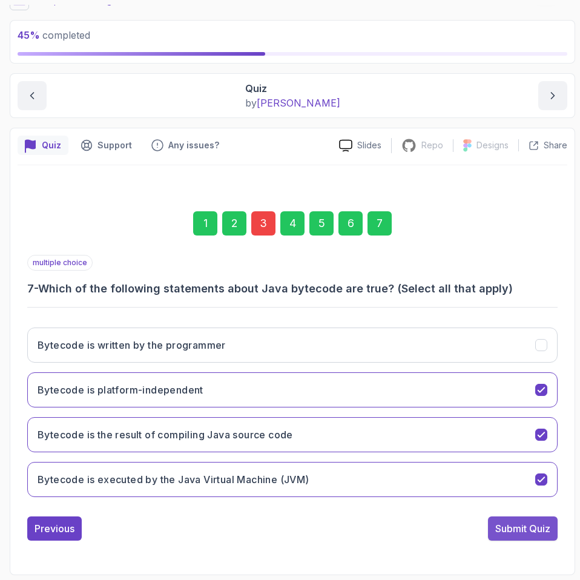
click at [529, 527] on div "Submit Quiz" at bounding box center [522, 528] width 55 height 15
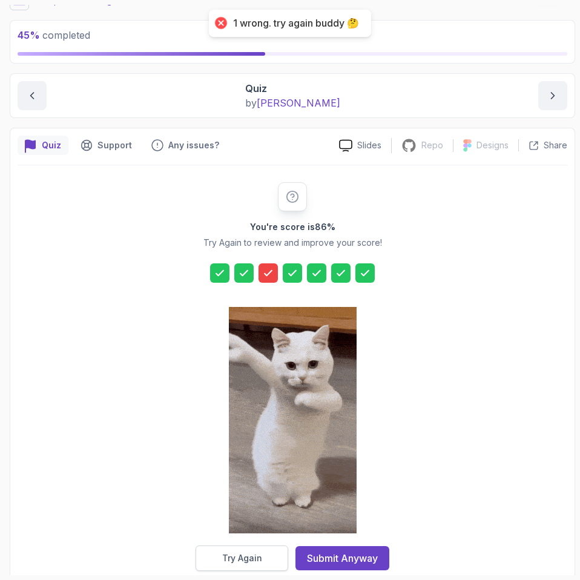
click at [257, 561] on div "Try Again" at bounding box center [242, 558] width 40 height 12
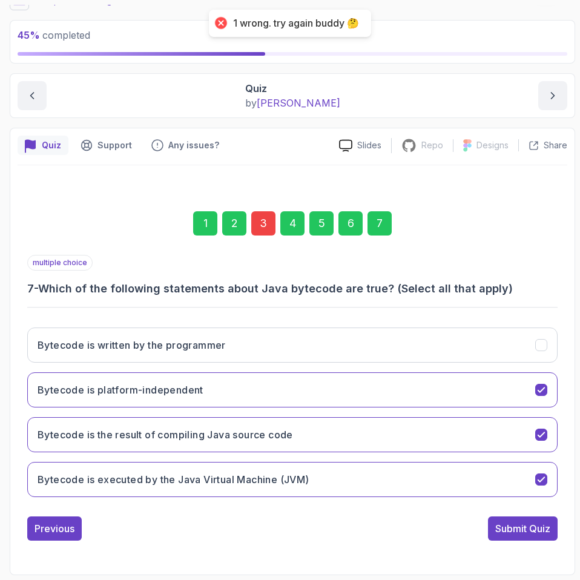
click at [264, 223] on div "3" at bounding box center [263, 223] width 24 height 24
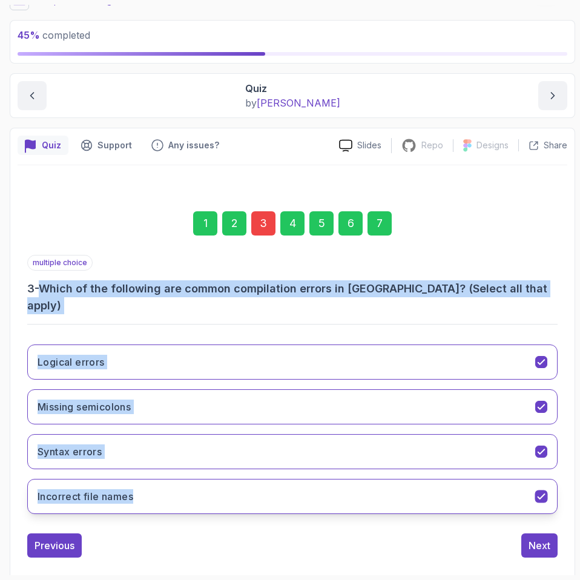
drag, startPoint x: 47, startPoint y: 287, endPoint x: 210, endPoint y: 487, distance: 258.6
click at [210, 487] on div "multiple choice 3 - Which of the following are common compilation errors in [GE…" at bounding box center [292, 389] width 530 height 269
copy div "Which of the following are common compilation errors in [GEOGRAPHIC_DATA]? (Sel…"
click at [159, 154] on div "Any issues?" at bounding box center [185, 145] width 82 height 19
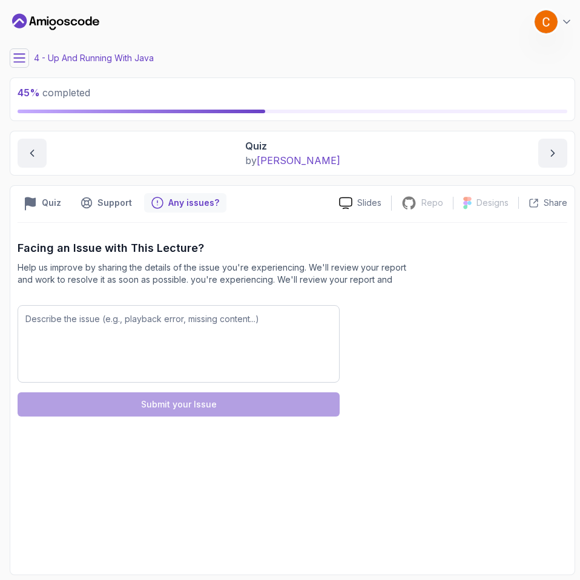
scroll to position [0, 0]
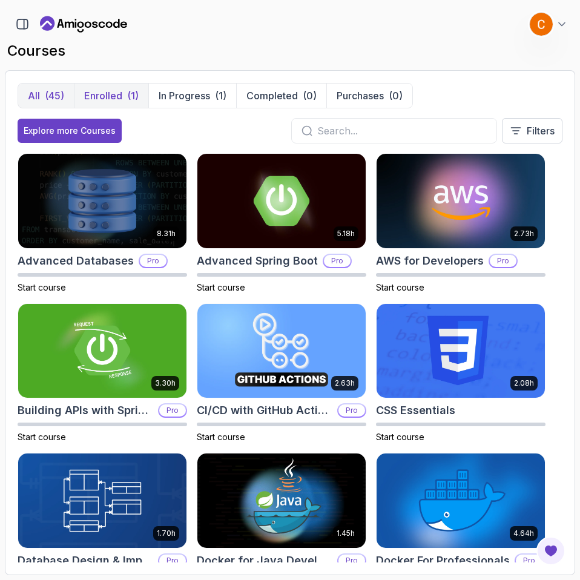
click at [131, 92] on div "(1)" at bounding box center [133, 95] width 12 height 15
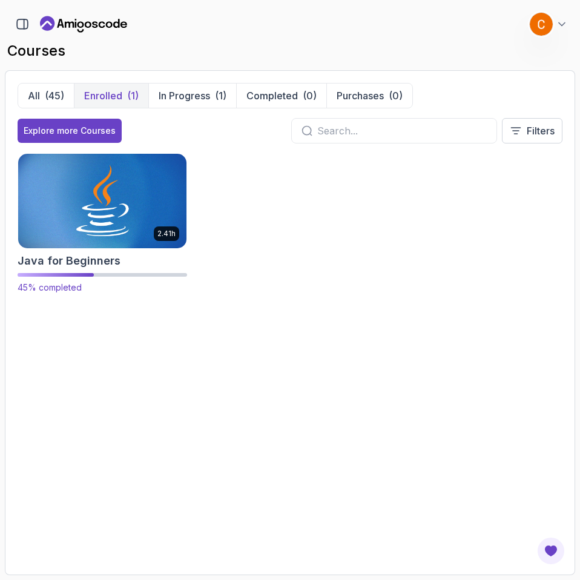
click at [94, 187] on img at bounding box center [102, 200] width 177 height 99
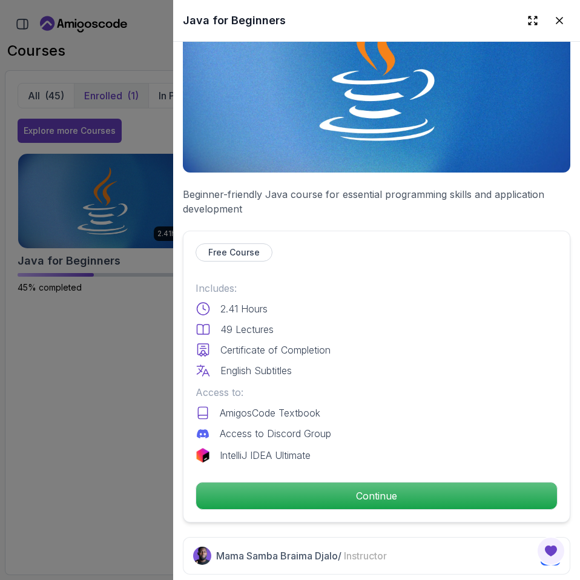
scroll to position [242, 0]
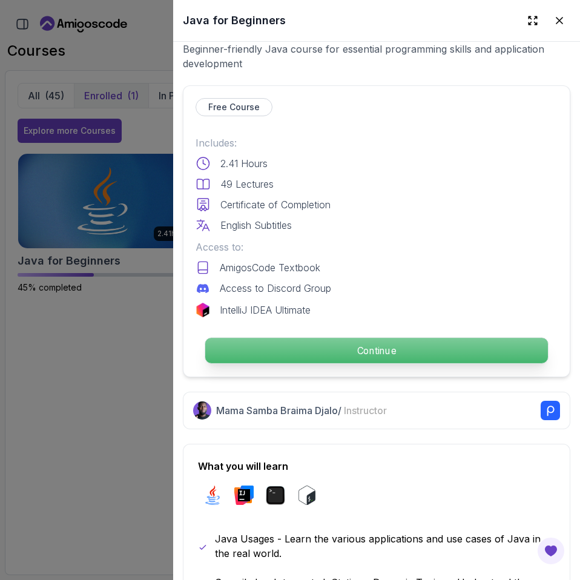
click at [272, 348] on p "Continue" at bounding box center [376, 350] width 343 height 25
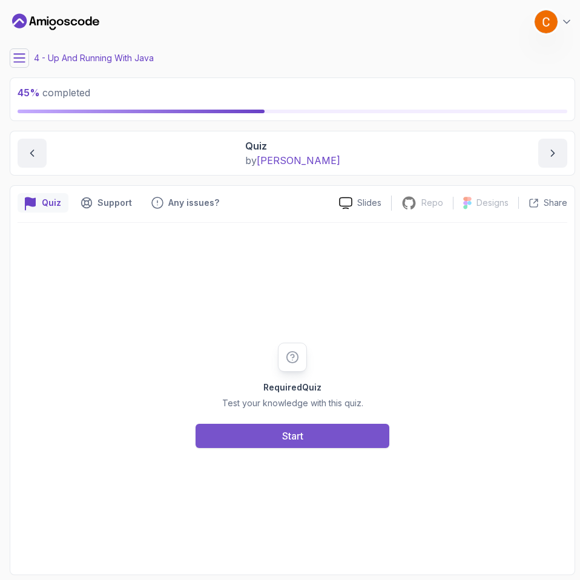
click at [303, 432] on div "Start" at bounding box center [292, 436] width 21 height 15
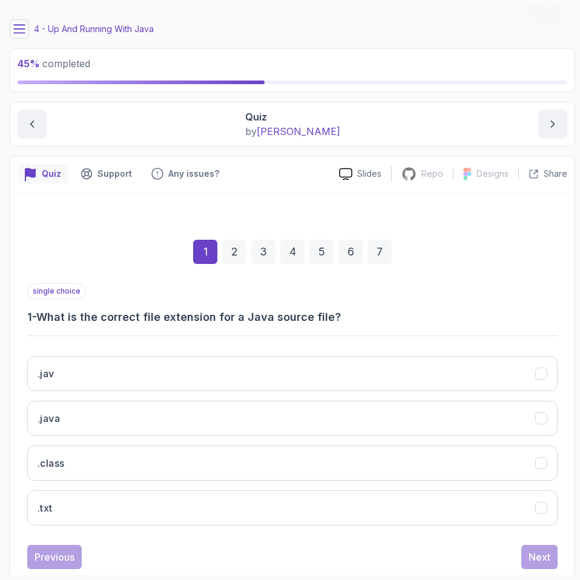
scroll to position [58, 0]
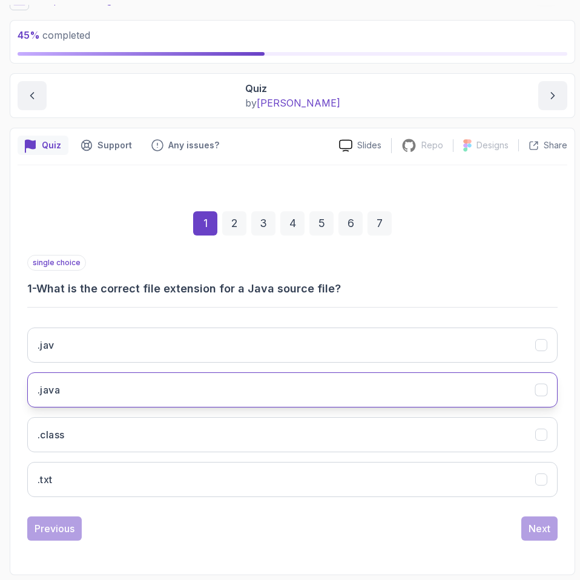
click at [159, 385] on button ".java" at bounding box center [292, 389] width 530 height 35
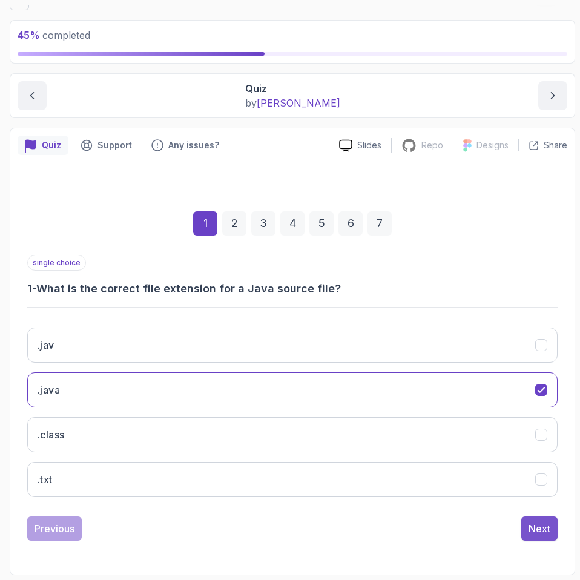
click at [535, 530] on div "Next" at bounding box center [540, 528] width 22 height 15
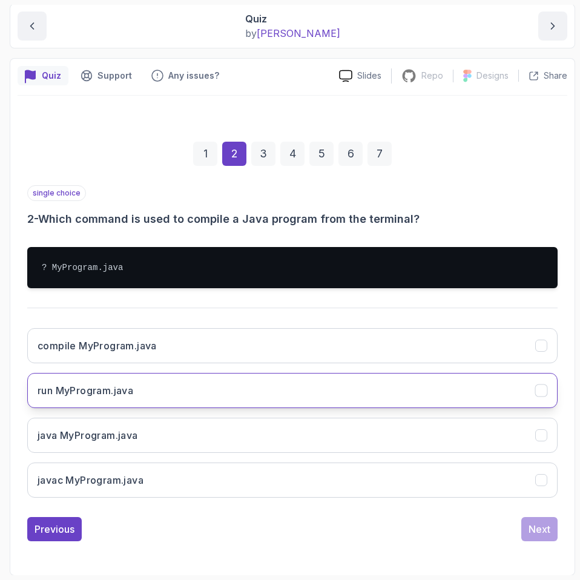
scroll to position [128, 0]
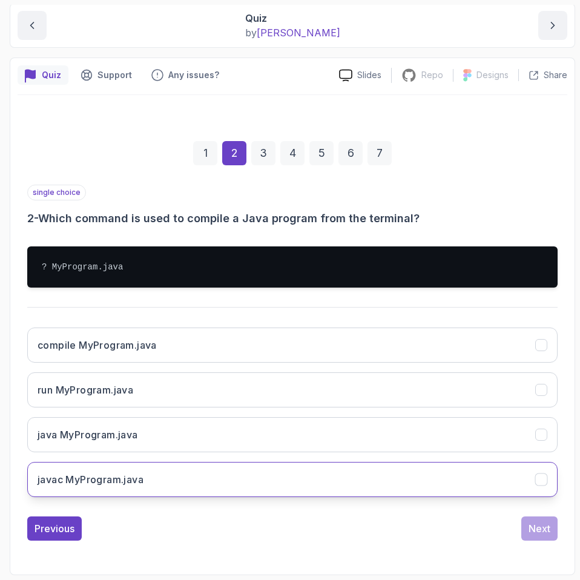
click at [161, 471] on button "javac MyProgram.java" at bounding box center [292, 479] width 530 height 35
click at [547, 536] on button "Next" at bounding box center [539, 528] width 36 height 24
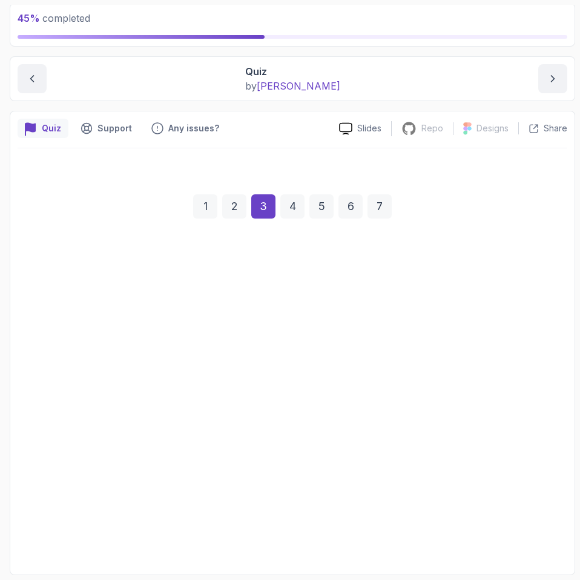
scroll to position [58, 0]
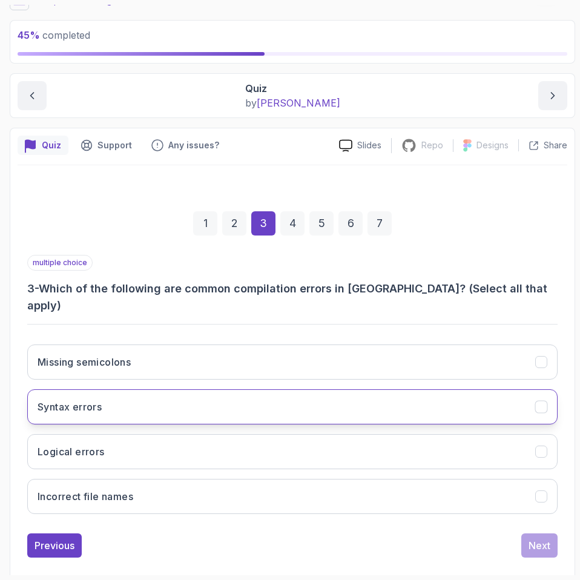
click at [158, 396] on button "Syntax errors" at bounding box center [292, 406] width 530 height 35
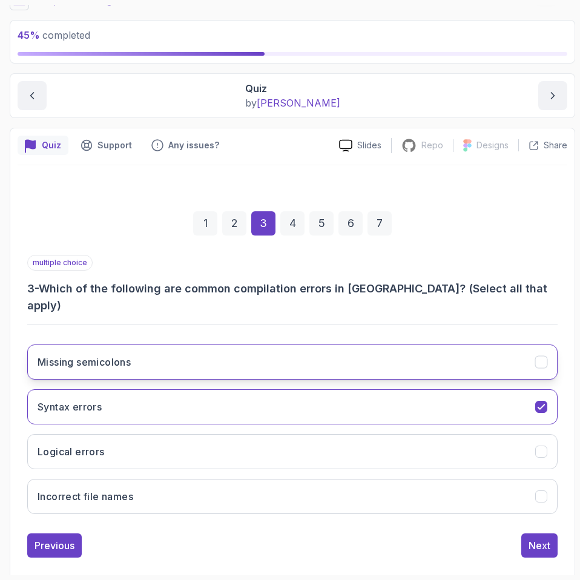
click at [174, 344] on button "Missing semicolons" at bounding box center [292, 361] width 530 height 35
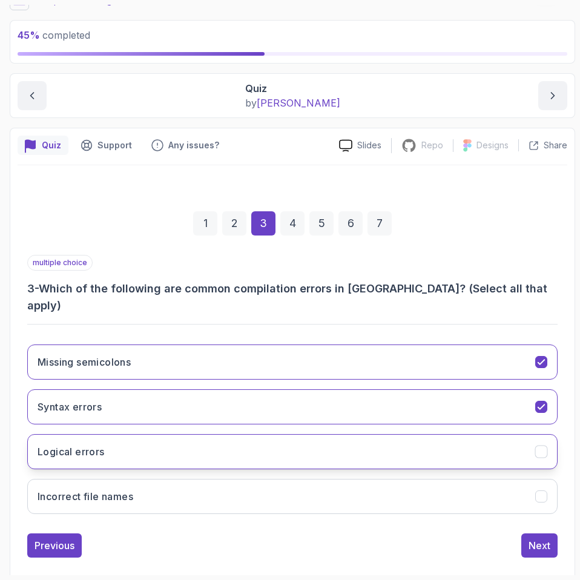
click at [162, 434] on button "Logical errors" at bounding box center [292, 451] width 530 height 35
drag, startPoint x: 162, startPoint y: 430, endPoint x: 157, endPoint y: 443, distance: 12.8
click at [162, 434] on button "Logical errors" at bounding box center [292, 451] width 530 height 35
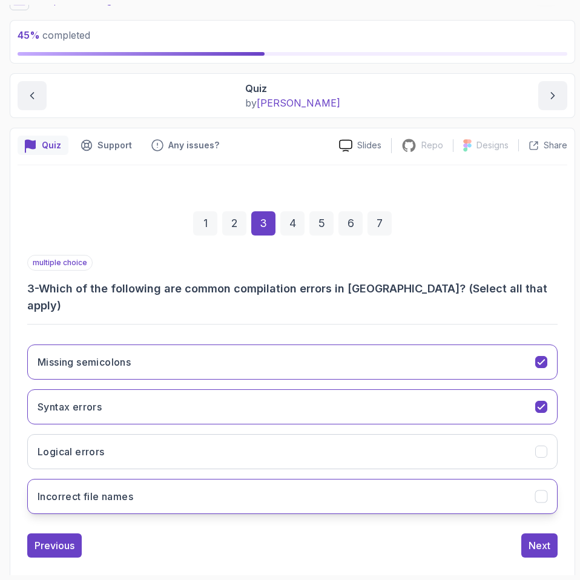
click at [157, 485] on button "Incorrect file names" at bounding box center [292, 496] width 530 height 35
click at [545, 544] on div "1 2 3 4 5 6 7 multiple choice 3 - Which of the following are common compilation…" at bounding box center [293, 374] width 550 height 385
click at [544, 538] on button "Next" at bounding box center [539, 545] width 36 height 24
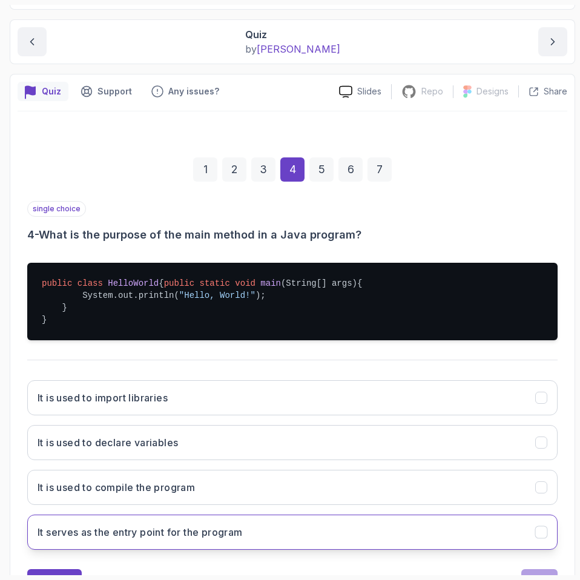
scroll to position [176, 0]
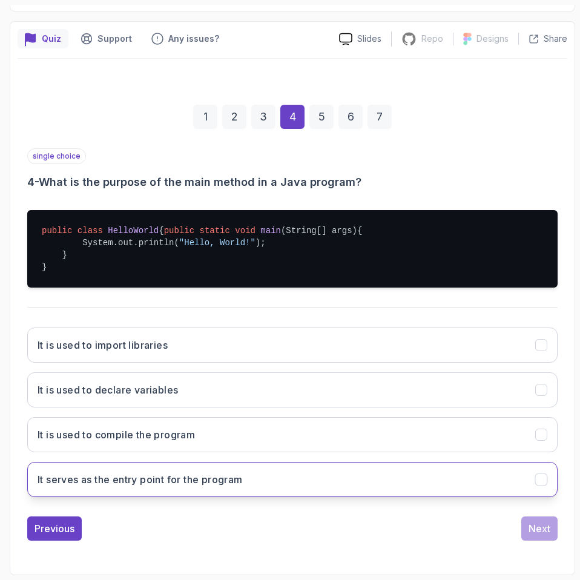
click at [188, 476] on h3 "It serves as the entry point for the program" at bounding box center [140, 479] width 205 height 15
click at [542, 536] on button "Next" at bounding box center [539, 528] width 36 height 24
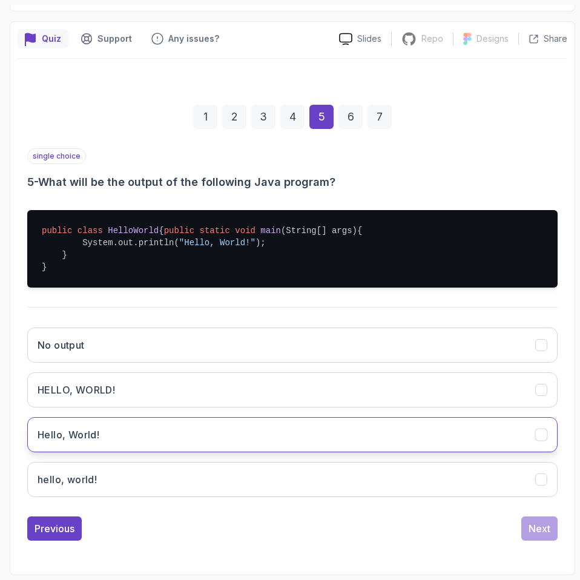
click at [148, 426] on button "Hello, World!" at bounding box center [292, 434] width 530 height 35
click at [542, 530] on div "Next" at bounding box center [540, 528] width 22 height 15
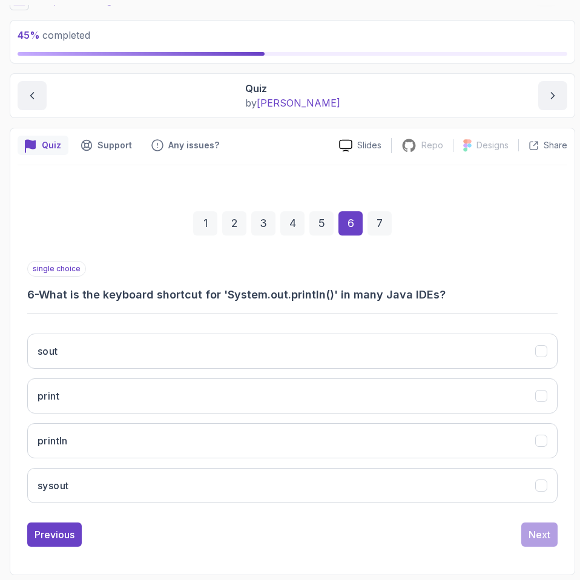
scroll to position [58, 0]
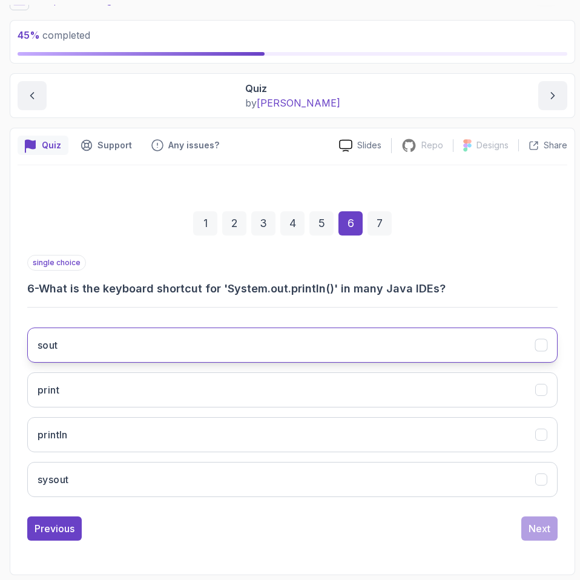
click at [203, 353] on button "sout" at bounding box center [292, 345] width 530 height 35
click at [553, 523] on button "Next" at bounding box center [539, 528] width 36 height 24
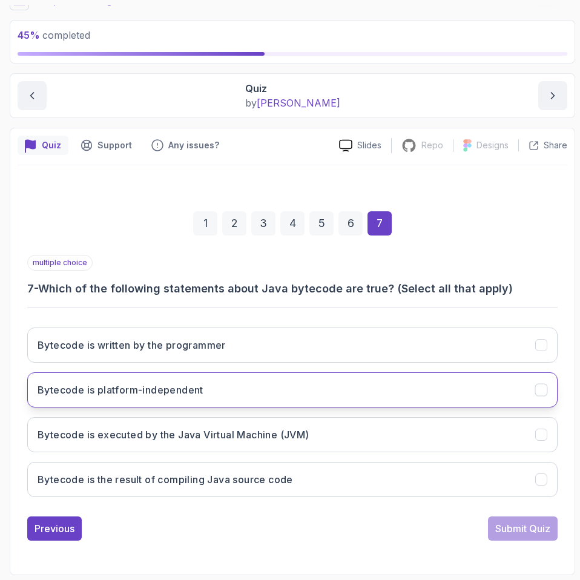
click at [214, 387] on button "Bytecode is platform-independent" at bounding box center [292, 389] width 530 height 35
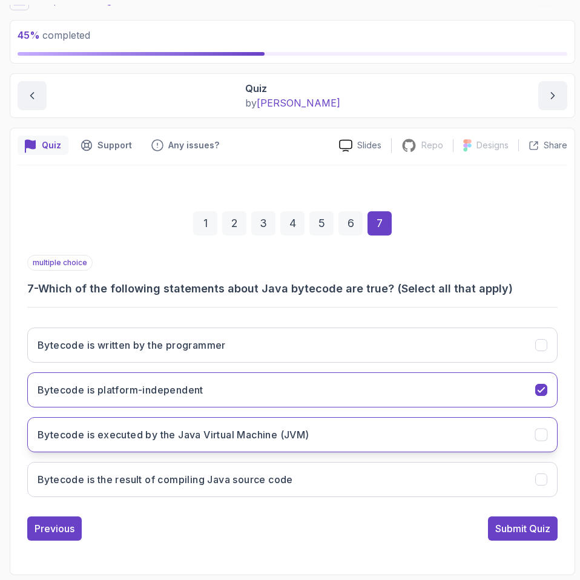
drag, startPoint x: 228, startPoint y: 427, endPoint x: 227, endPoint y: 440, distance: 12.7
click at [228, 426] on button "Bytecode is executed by the Java Virtual Machine (JVM)" at bounding box center [292, 434] width 530 height 35
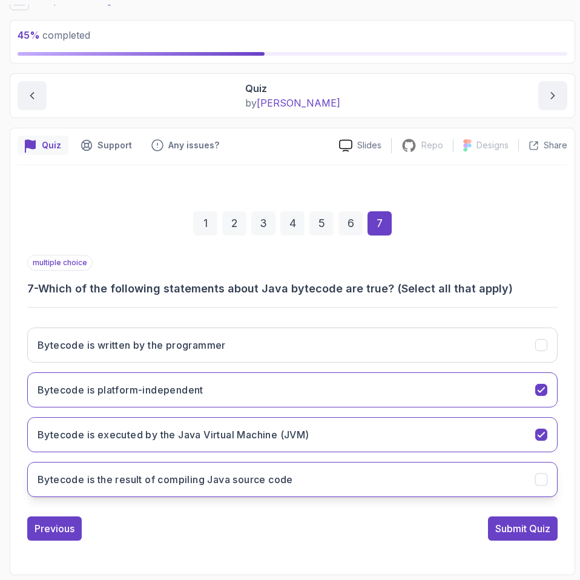
click at [229, 470] on button "Bytecode is the result of compiling Java source code" at bounding box center [292, 479] width 530 height 35
click at [532, 524] on div "Submit Quiz" at bounding box center [522, 528] width 55 height 15
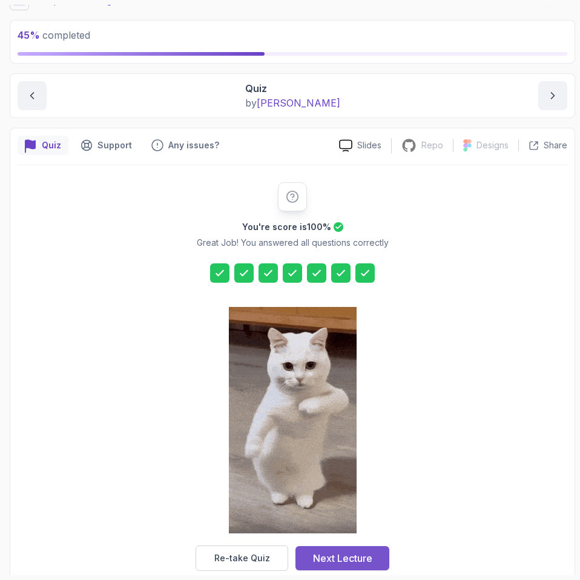
click at [354, 551] on button "Next Lecture" at bounding box center [342, 558] width 94 height 24
